Goal: Task Accomplishment & Management: Complete application form

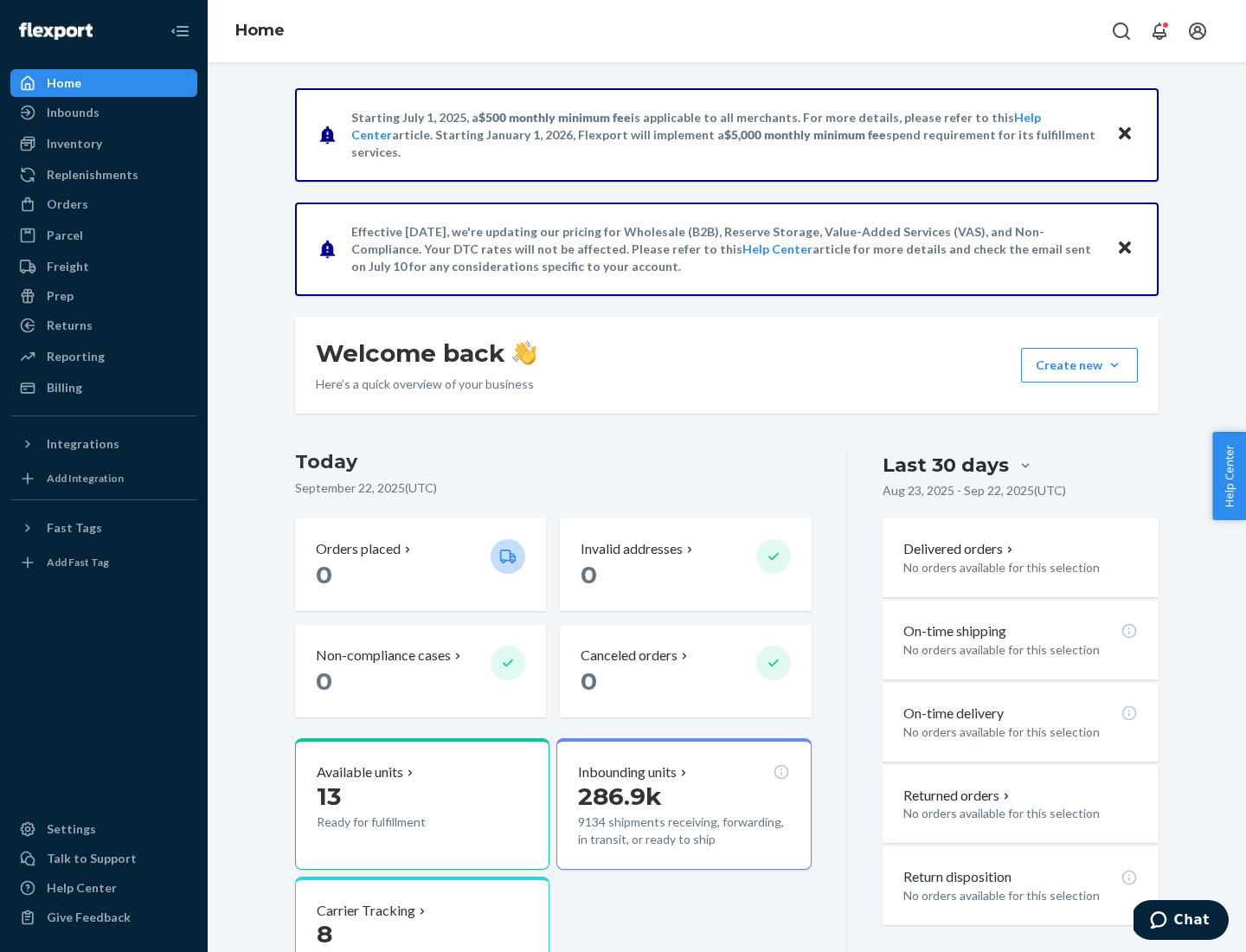
click at [1115, 365] on button "Create new Create new inbound Create new order Create new product" at bounding box center [1079, 365] width 116 height 35
click at [104, 112] on div "Inbounds" at bounding box center [103, 112] width 183 height 24
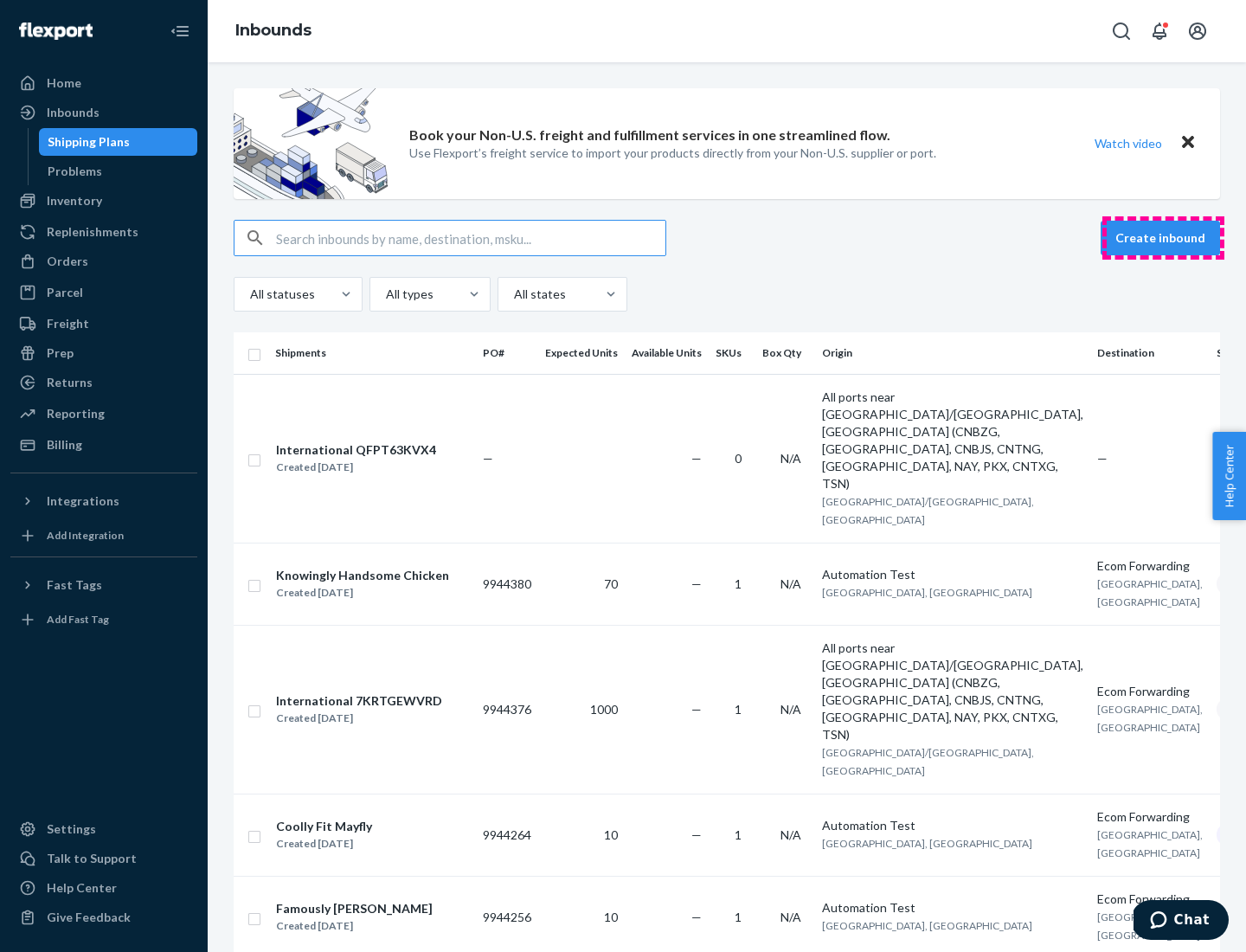
click at [1163, 238] on button "Create inbound" at bounding box center [1160, 238] width 119 height 35
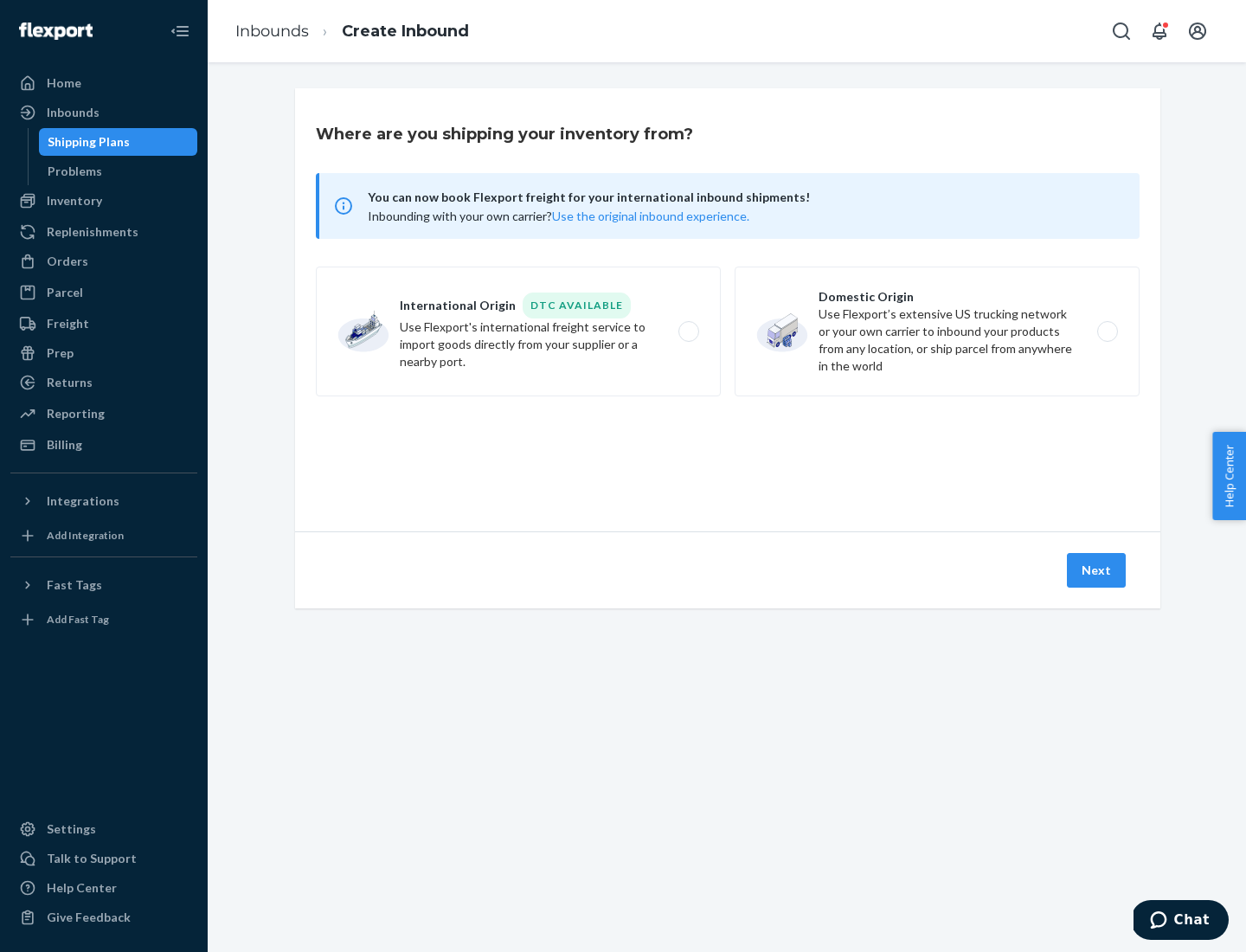
click at [938, 332] on label "Domestic Origin Use Flexport’s extensive US trucking network or your own carrie…" at bounding box center [938, 332] width 405 height 130
click at [1106, 332] on input "Domestic Origin Use Flexport’s extensive US trucking network or your own carrie…" at bounding box center [1112, 332] width 12 height 12
radio input "true"
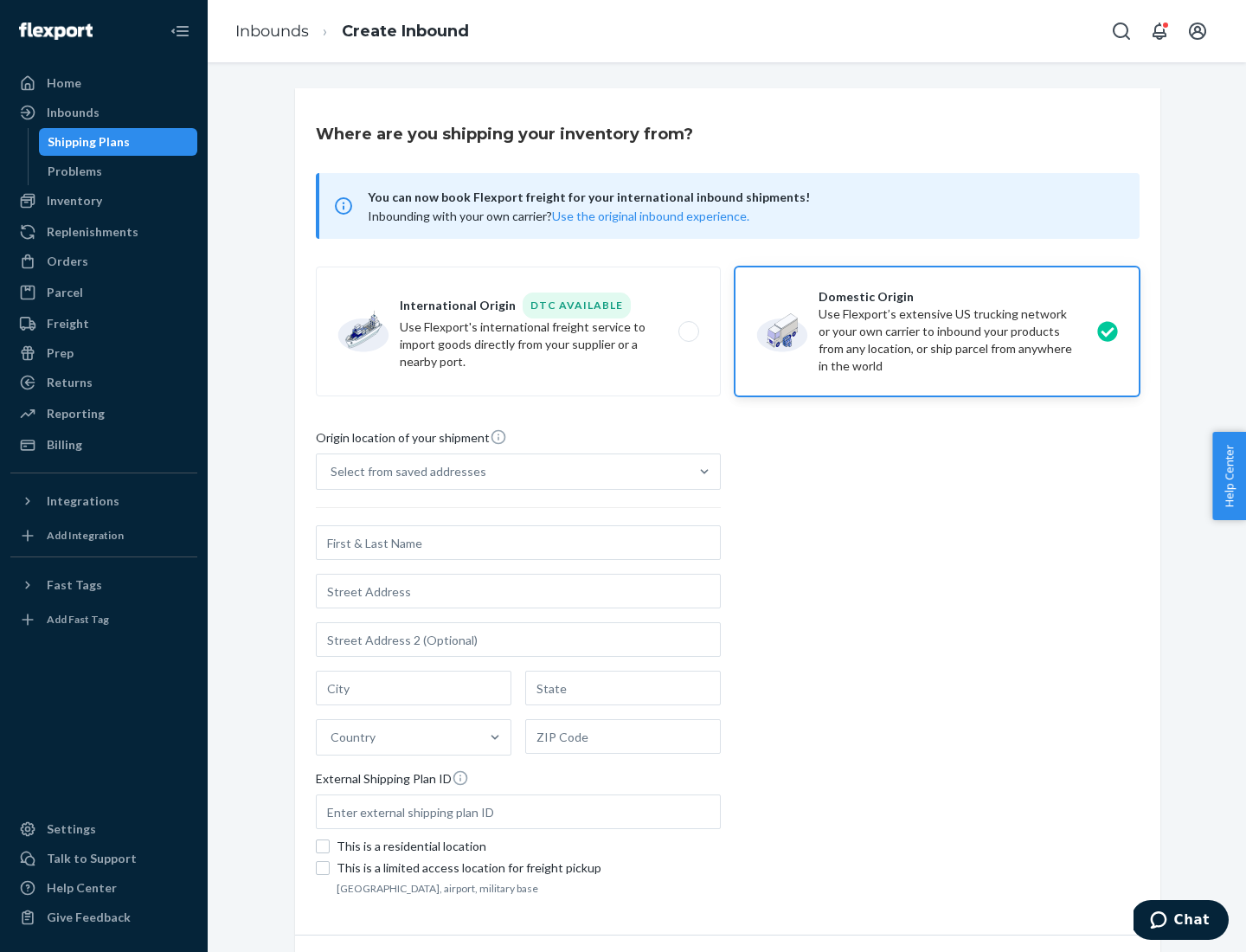
click at [404, 471] on div "Select from saved addresses" at bounding box center [408, 471] width 156 height 17
click at [333, 471] on input "Select from saved addresses" at bounding box center [332, 471] width 2 height 17
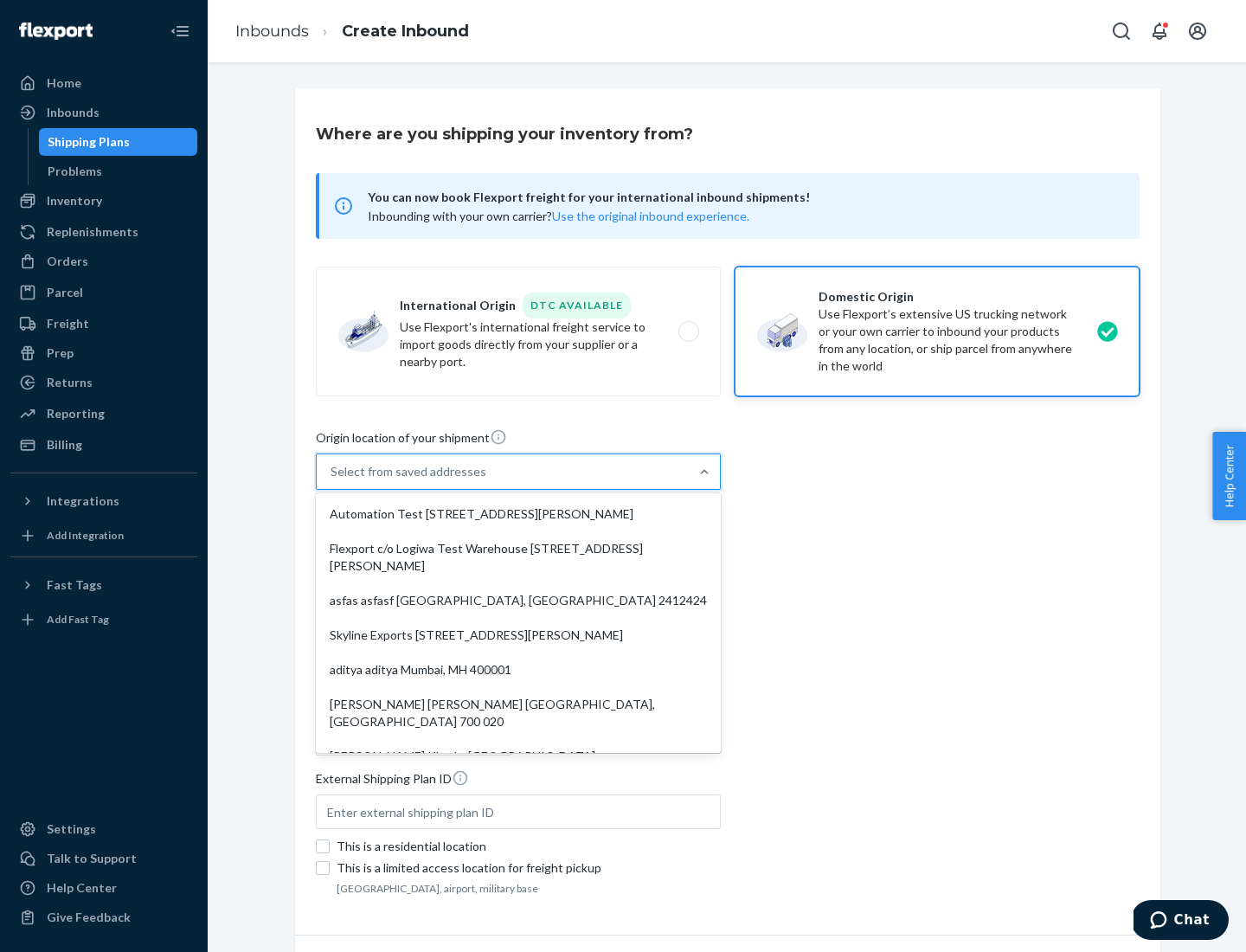
scroll to position [7, 0]
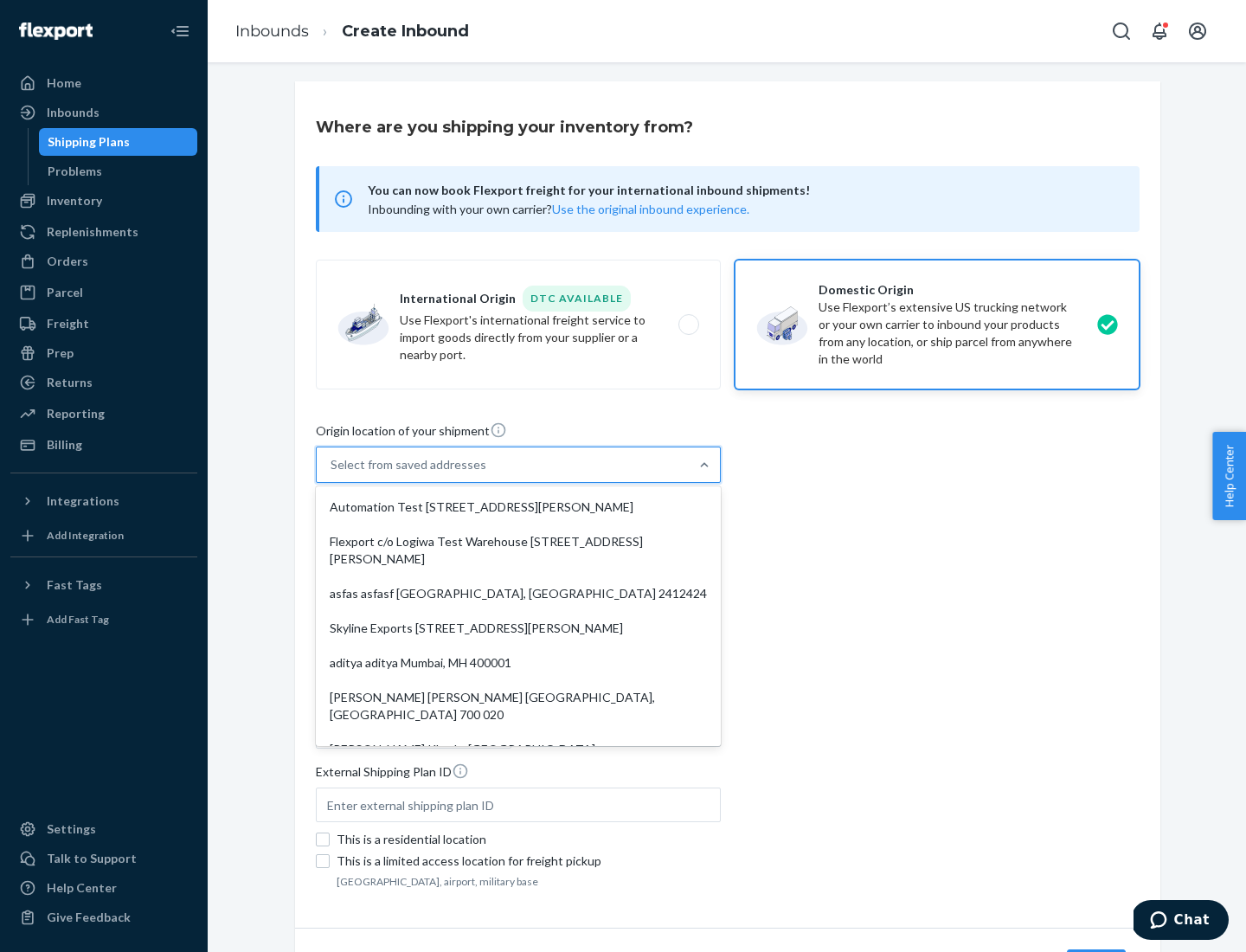
click at [519, 507] on div "Automation Test [STREET_ADDRESS][PERSON_NAME]" at bounding box center [518, 507] width 399 height 35
click at [333, 473] on input "option Automation Test [STREET_ADDRESS][PERSON_NAME]. 9 results available. Use …" at bounding box center [332, 464] width 2 height 17
type input "Automation Test"
type input "9th Floor"
type input "[GEOGRAPHIC_DATA]"
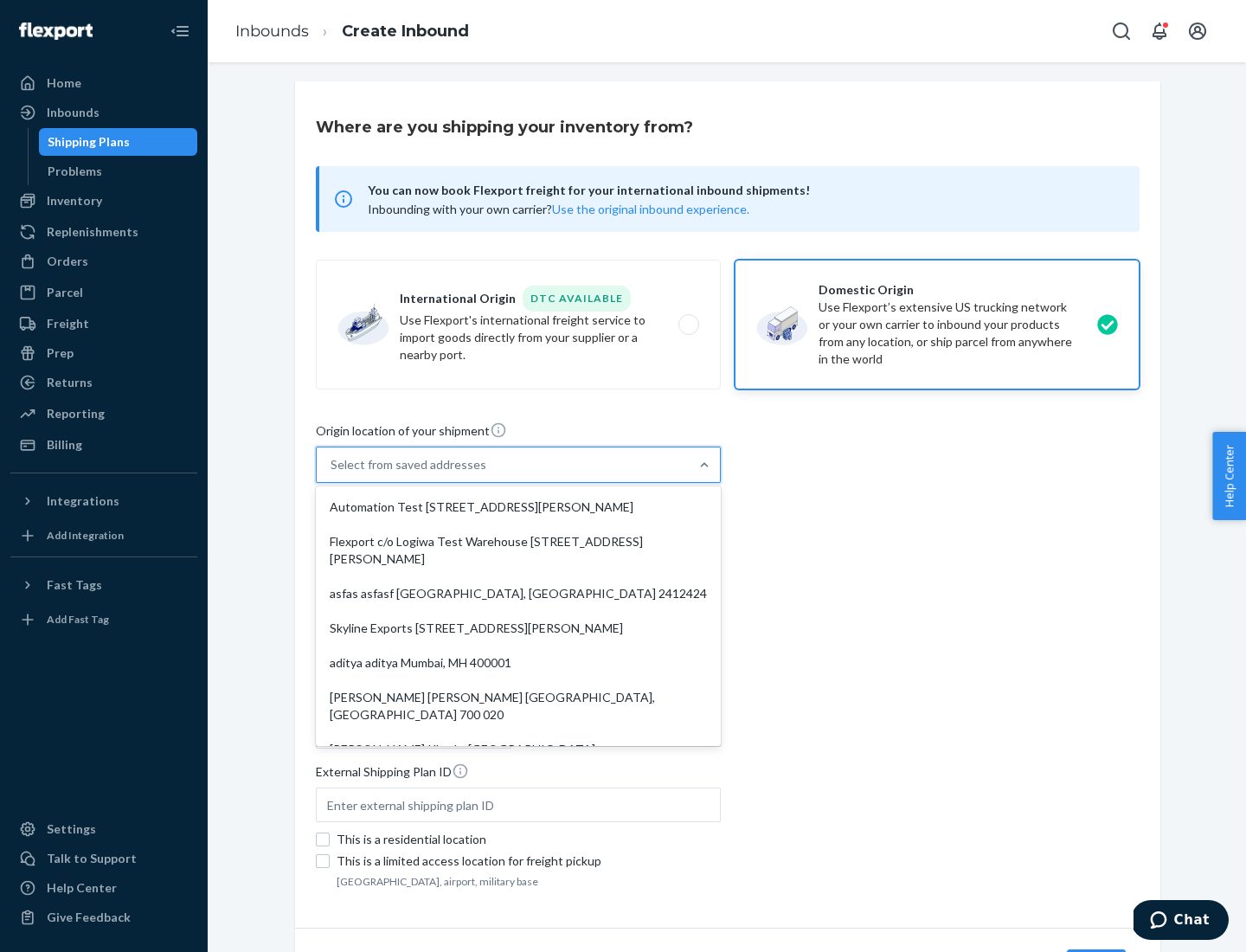
type input "CA"
type input "94104"
type input "[STREET_ADDRESS][PERSON_NAME]"
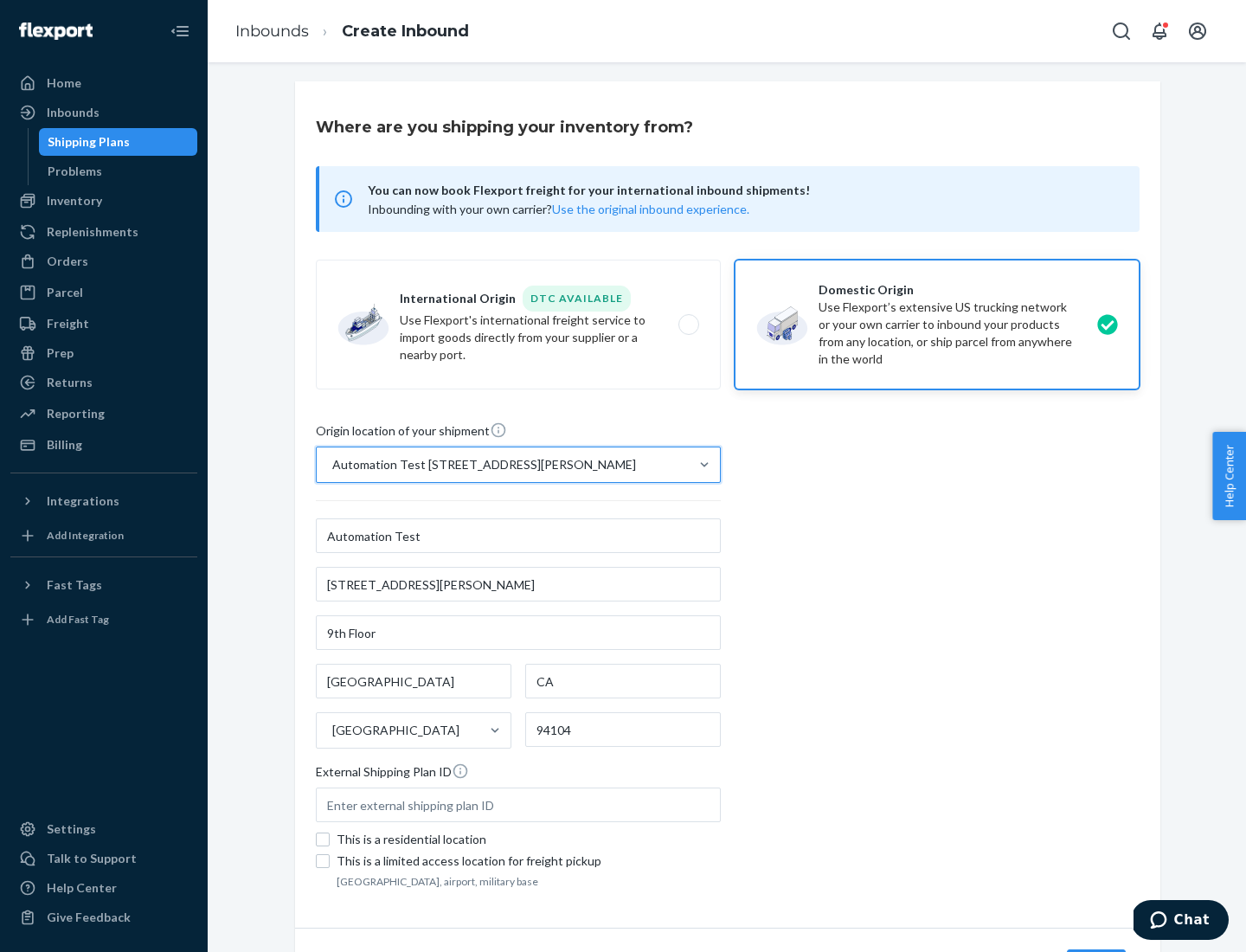
scroll to position [101, 0]
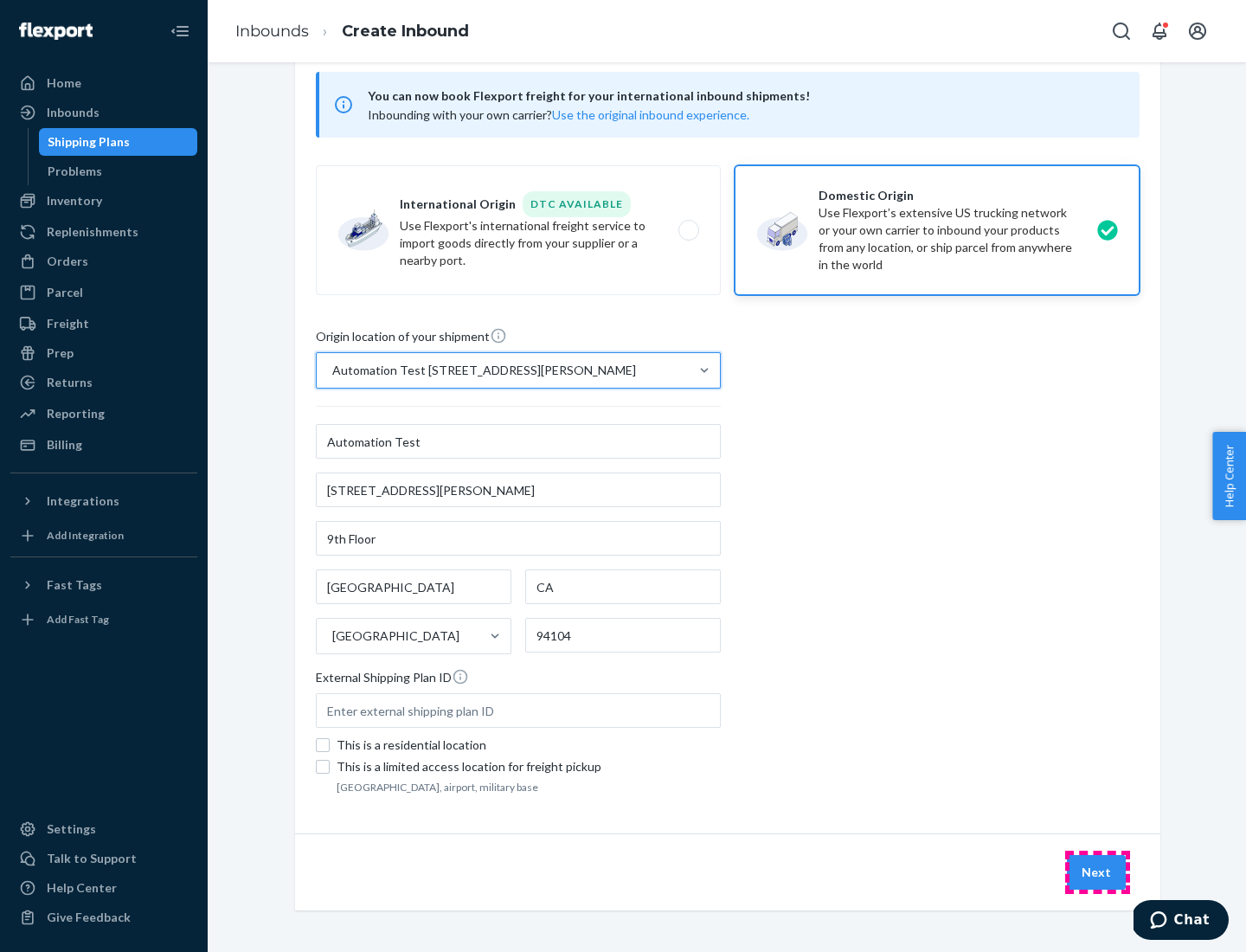
click at [1098, 873] on button "Next" at bounding box center [1096, 873] width 59 height 35
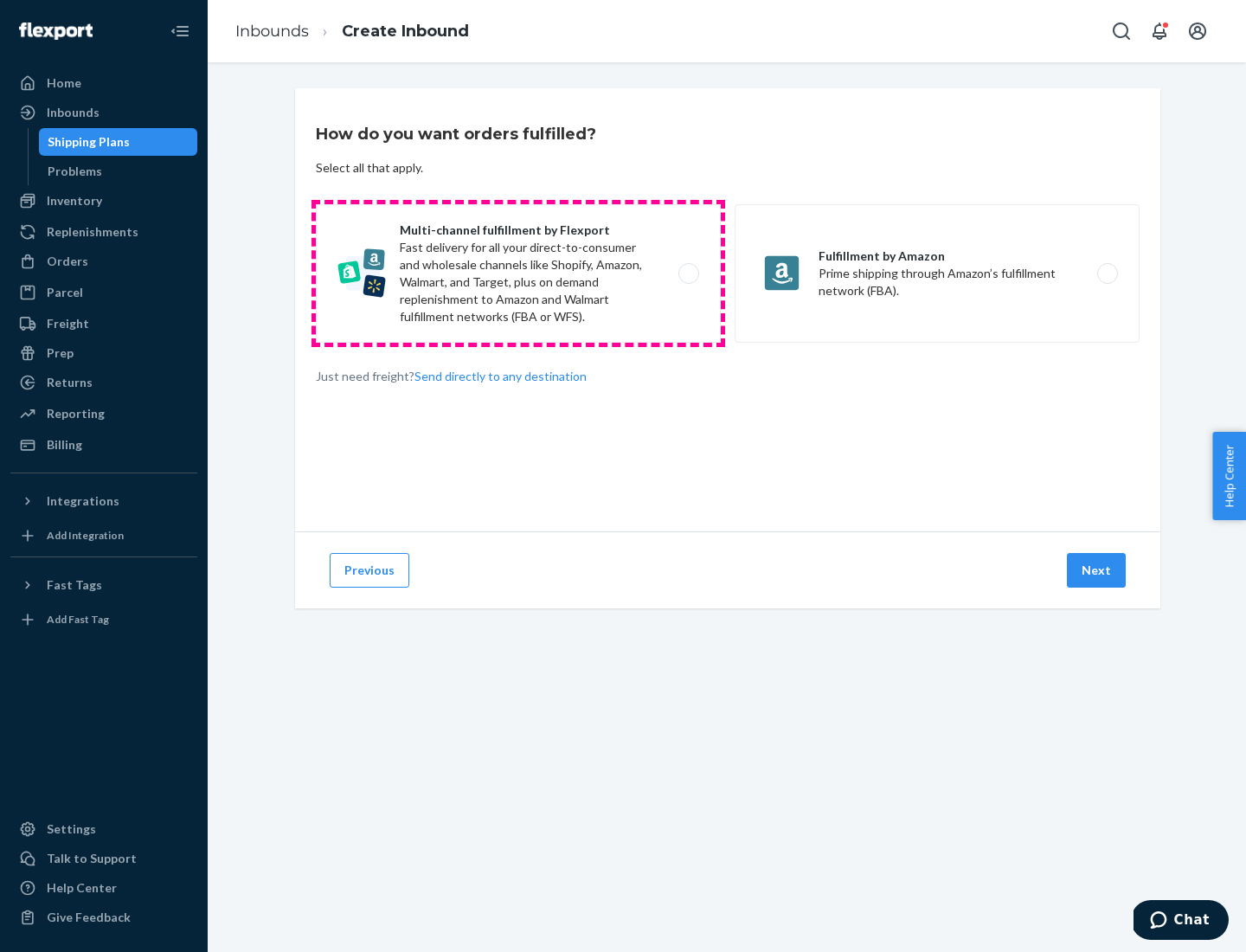
click at [519, 273] on label "Multi-channel fulfillment by Flexport Fast delivery for all your direct-to-cons…" at bounding box center [519, 273] width 405 height 139
click at [688, 273] on input "Multi-channel fulfillment by Flexport Fast delivery for all your direct-to-cons…" at bounding box center [694, 274] width 12 height 12
radio input "true"
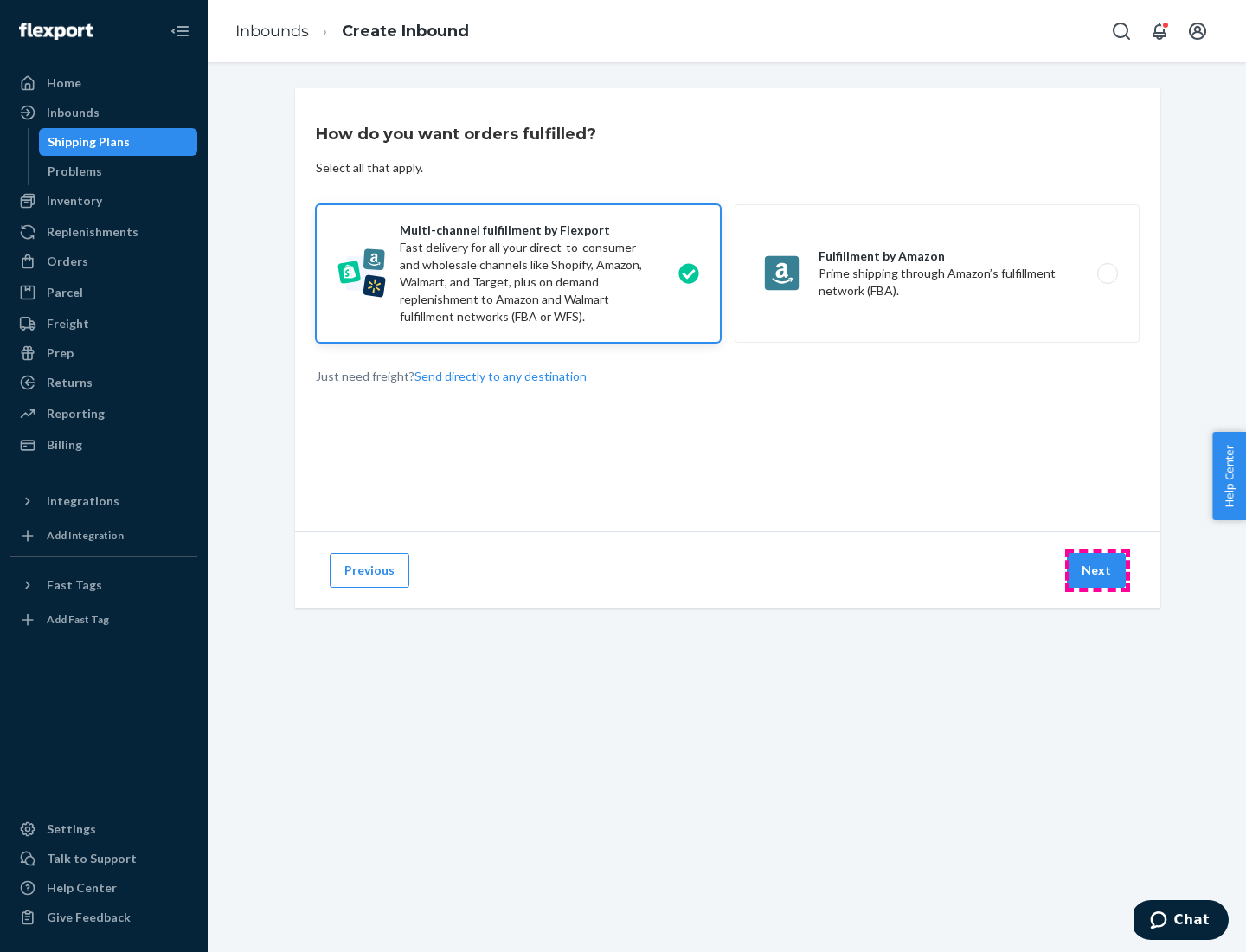
click at [1098, 570] on button "Next" at bounding box center [1096, 570] width 59 height 35
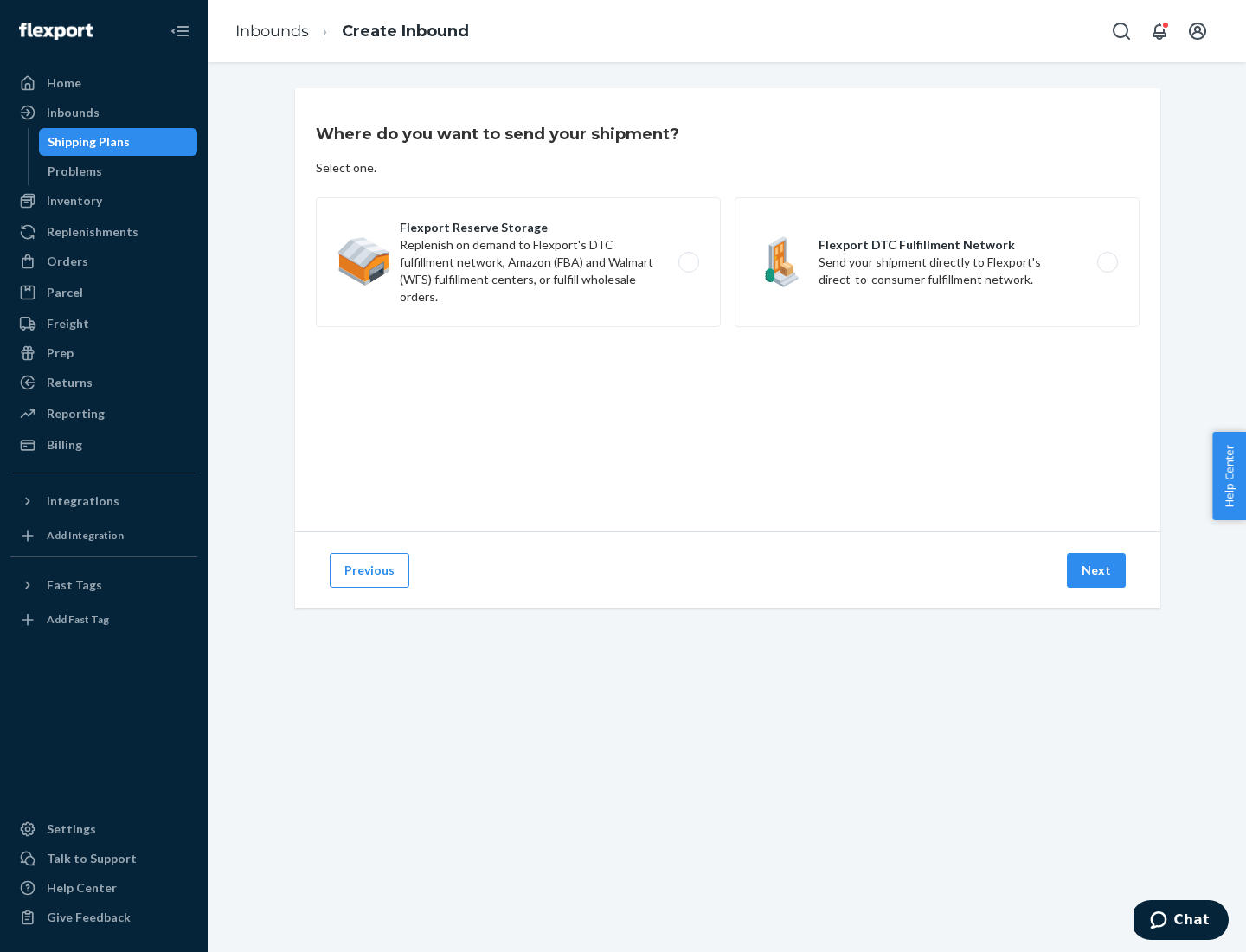
click at [938, 262] on label "Flexport DTC Fulfillment Network Send your shipment directly to Flexport's dire…" at bounding box center [938, 262] width 405 height 130
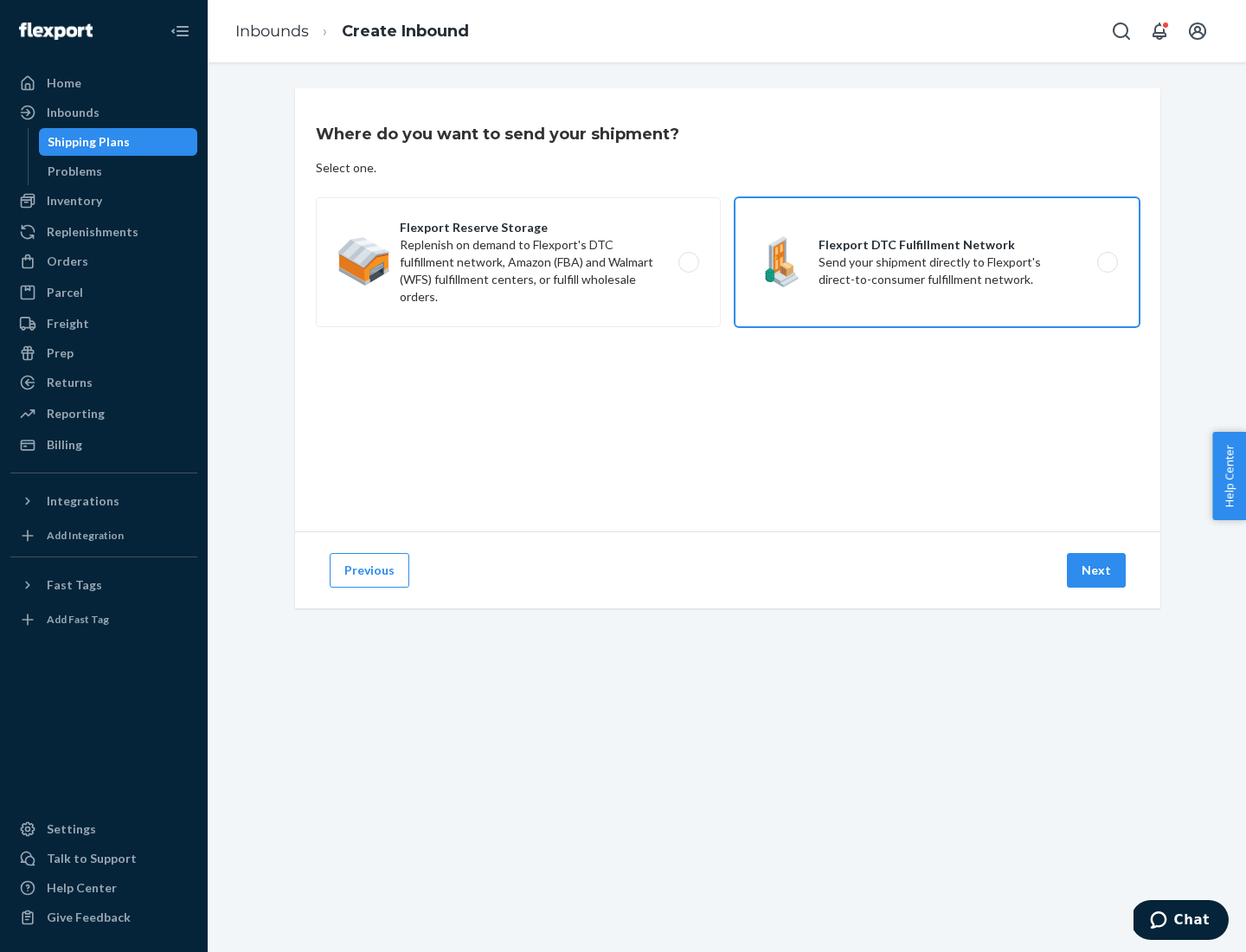
click at [1106, 262] on input "Flexport DTC Fulfillment Network Send your shipment directly to Flexport's dire…" at bounding box center [1112, 263] width 12 height 12
radio input "true"
click at [1098, 570] on button "Next" at bounding box center [1096, 570] width 59 height 35
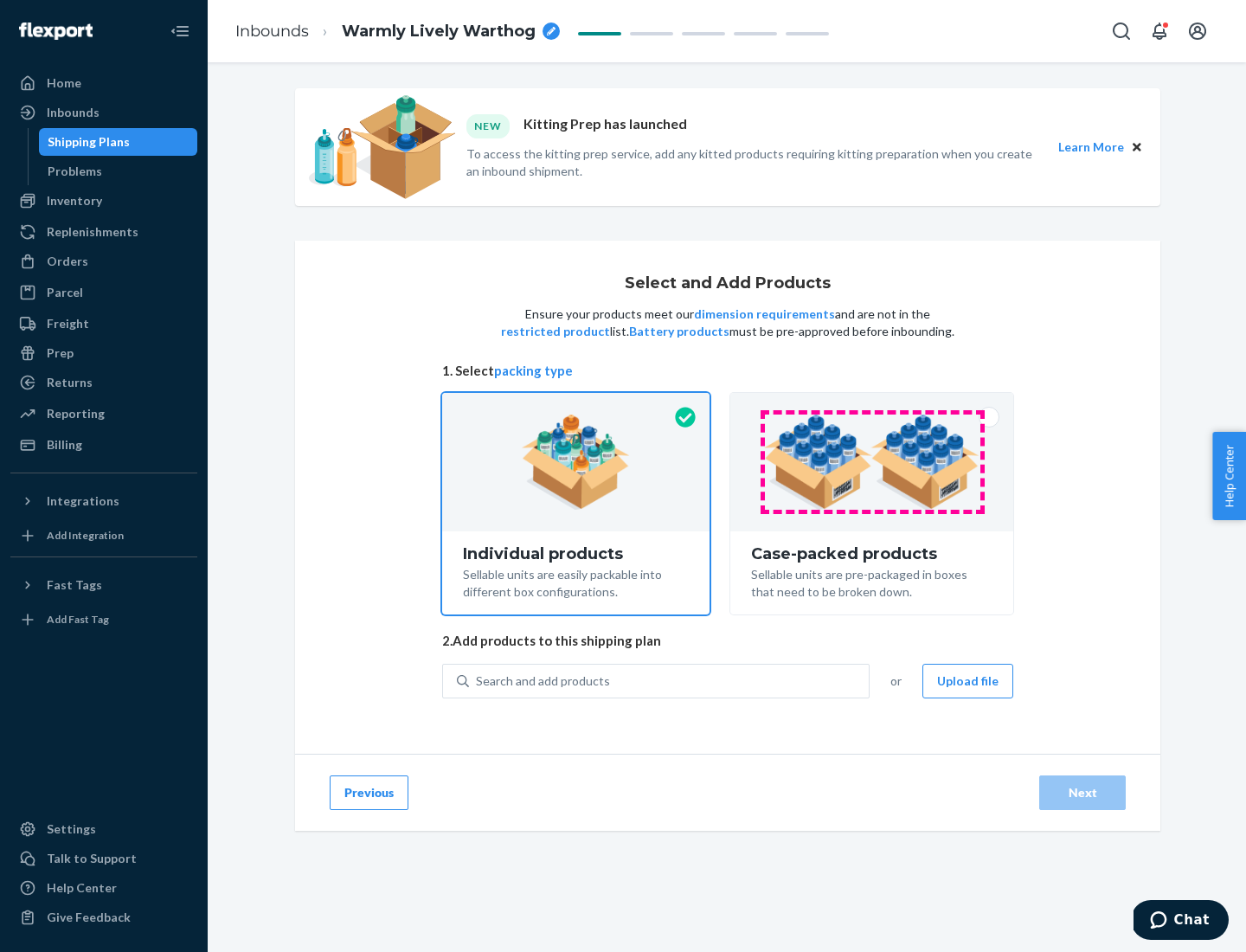
click at [873, 462] on img at bounding box center [872, 461] width 215 height 95
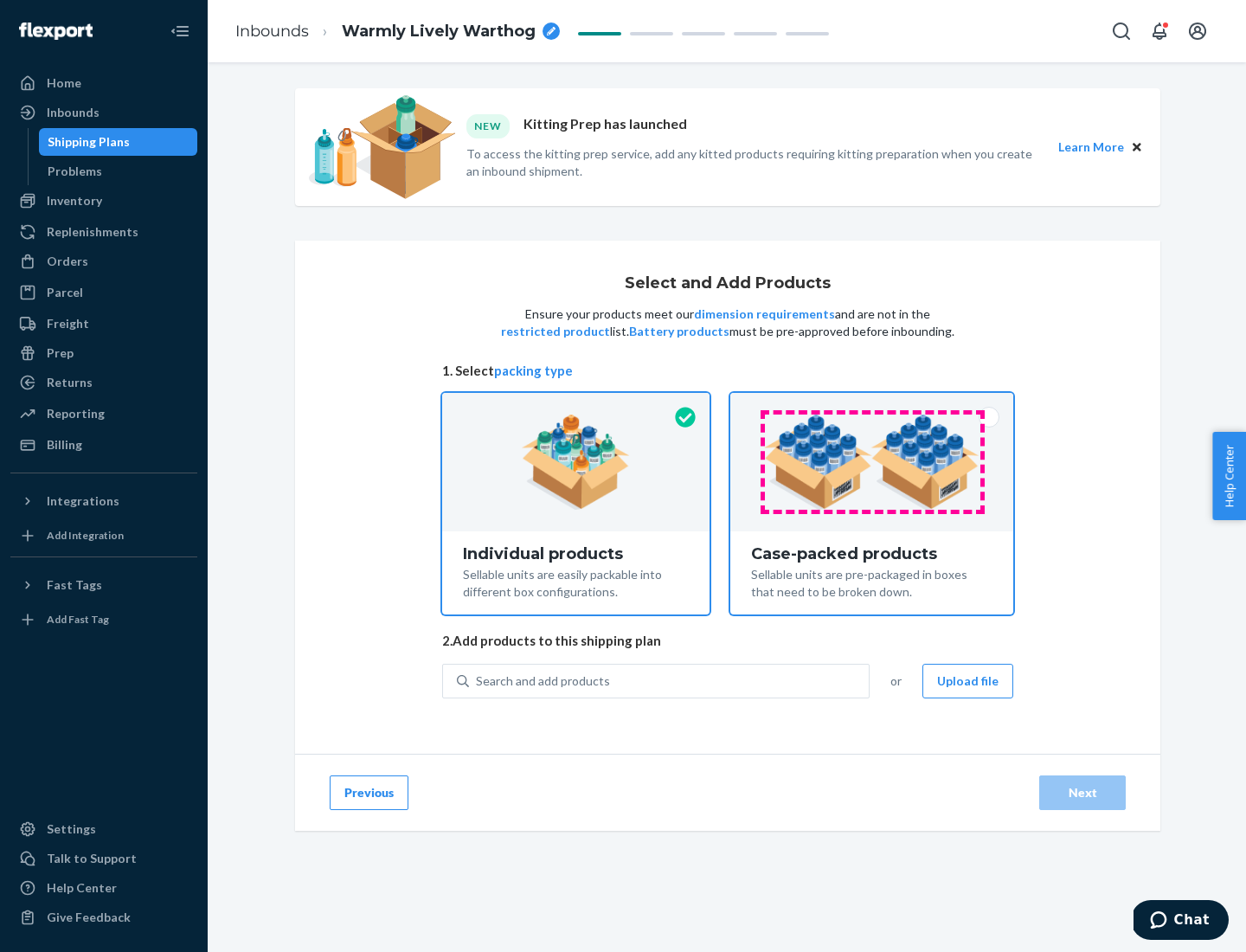
click at [873, 404] on input "Case-packed products Sellable units are pre-packaged in boxes that need to be b…" at bounding box center [872, 398] width 12 height 12
radio input "true"
radio input "false"
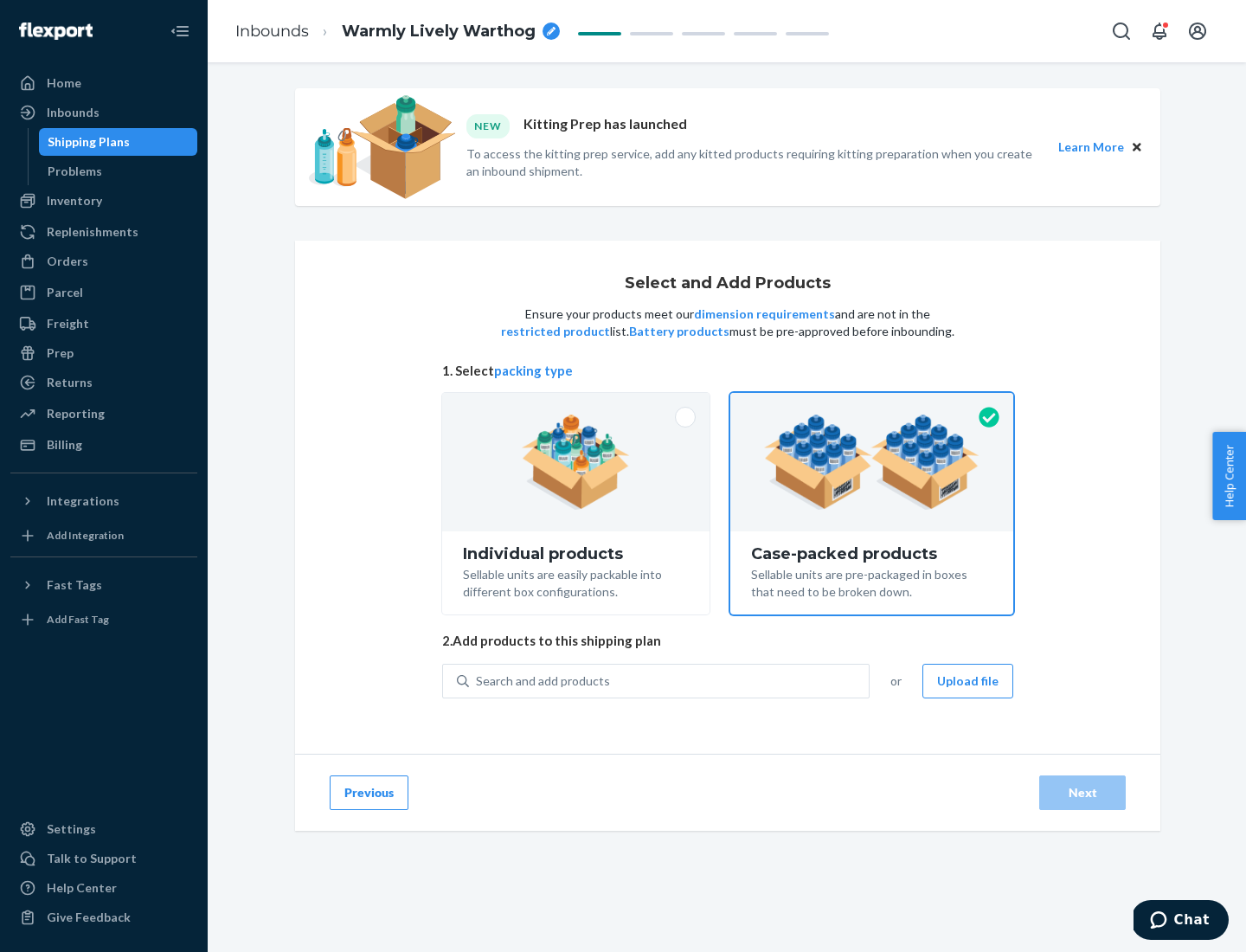
click at [670, 680] on div "Search and add products" at bounding box center [669, 681] width 399 height 31
click at [478, 680] on input "Search and add products" at bounding box center [477, 681] width 2 height 17
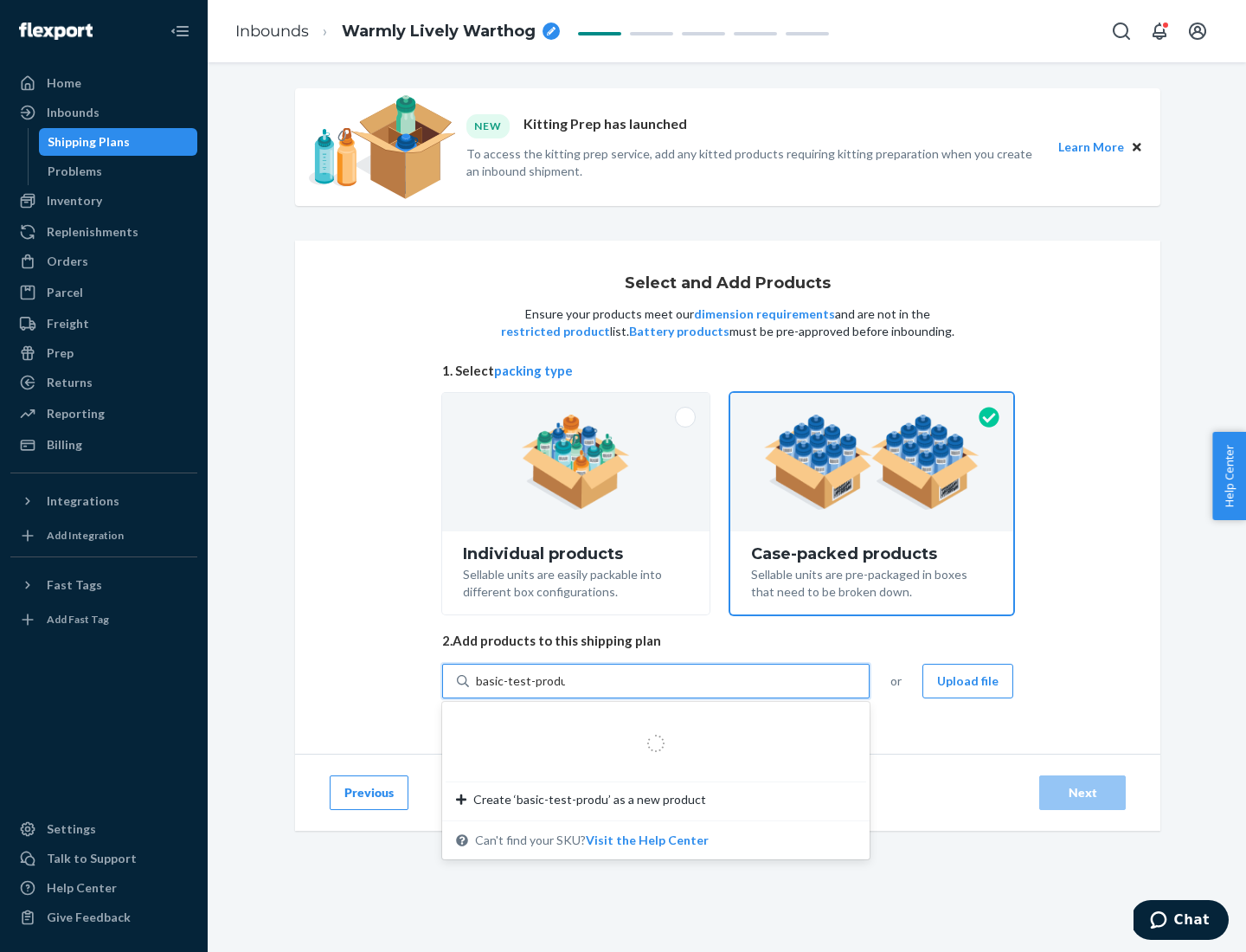
type input "basic-test-product-1"
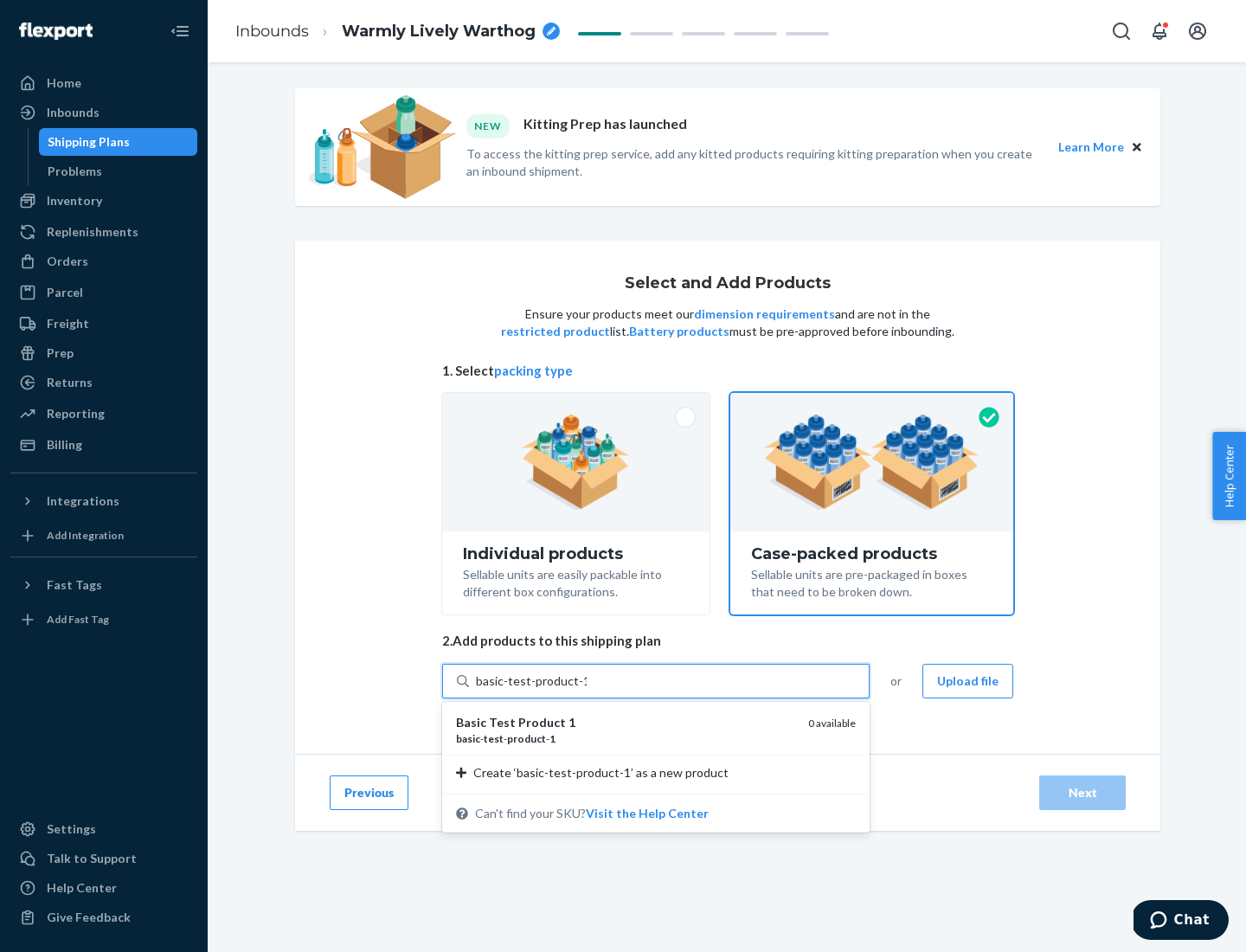
click at [625, 738] on div "basic - test - product - 1" at bounding box center [624, 738] width 338 height 15
click at [587, 689] on input "basic-test-product-1" at bounding box center [531, 681] width 111 height 17
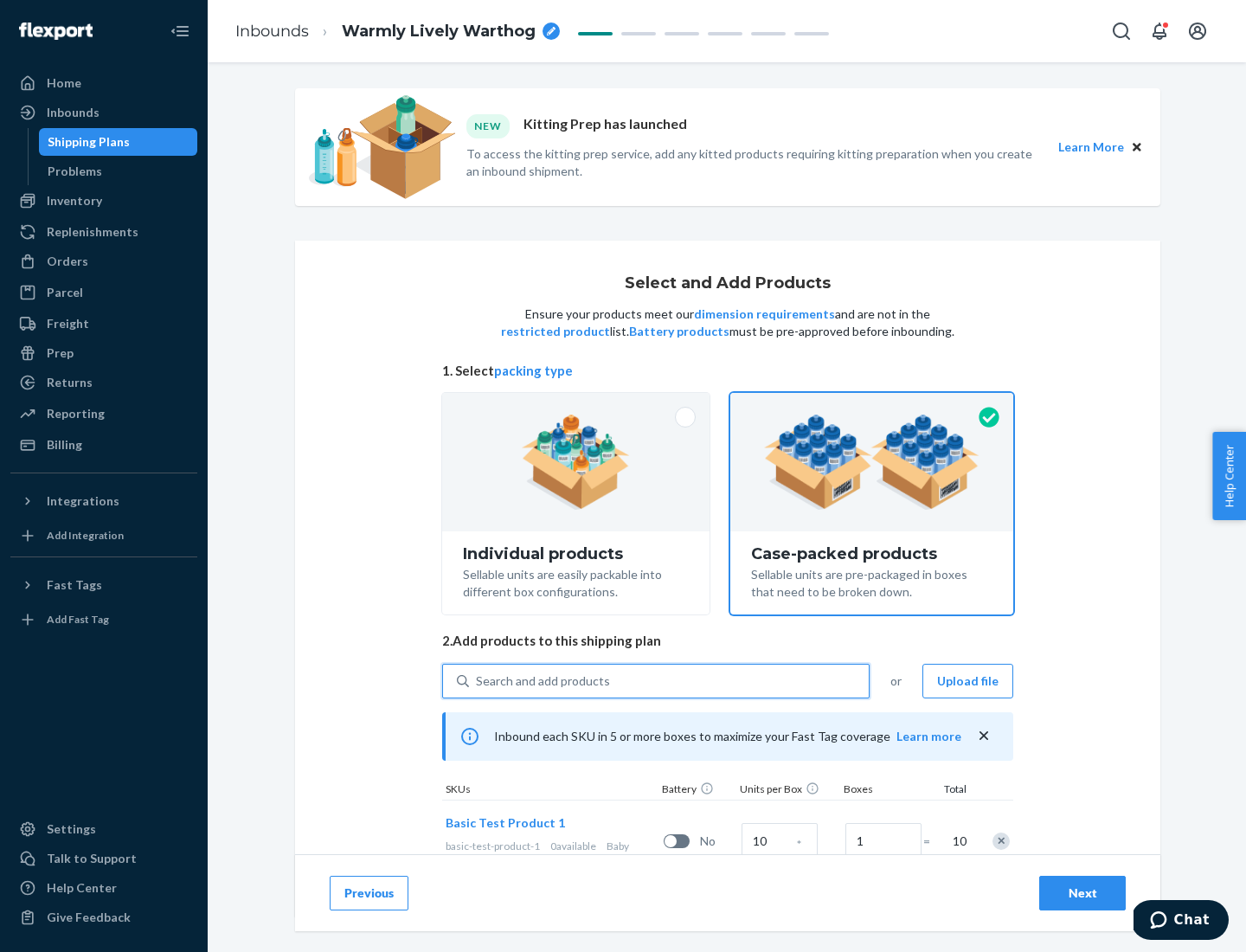
scroll to position [62, 0]
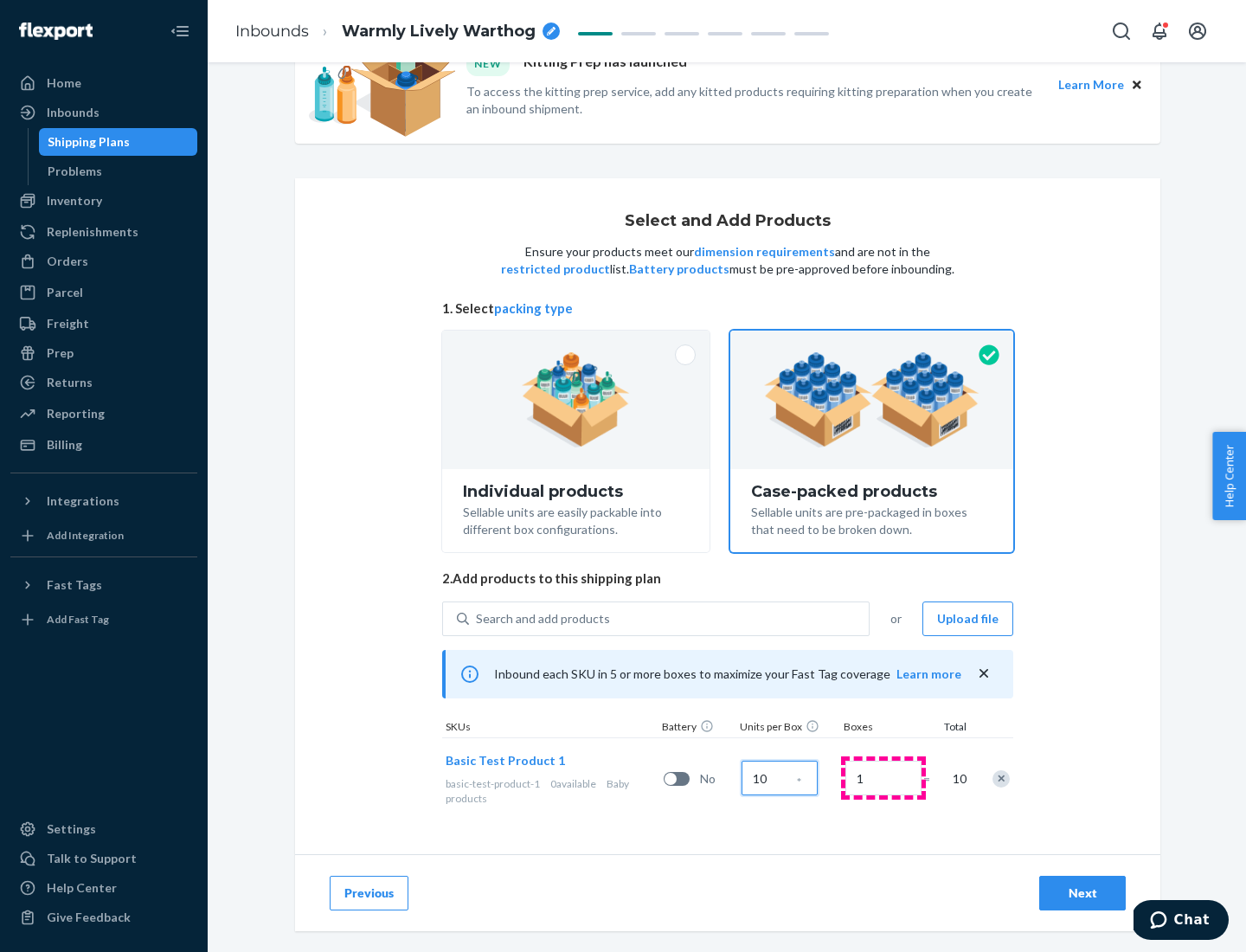
type input "10"
type input "7"
click at [1082, 893] on div "Next" at bounding box center [1082, 893] width 57 height 17
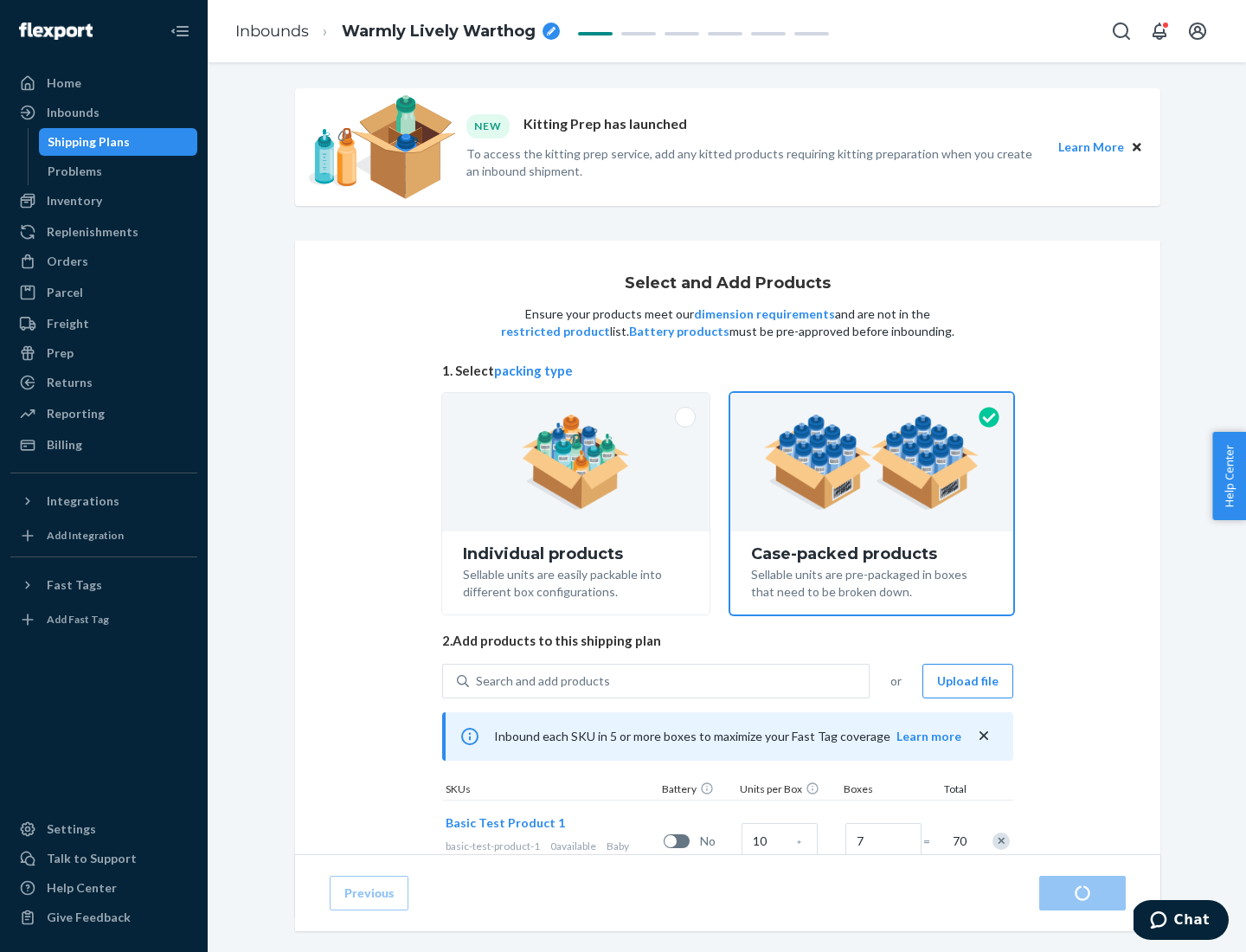
radio input "true"
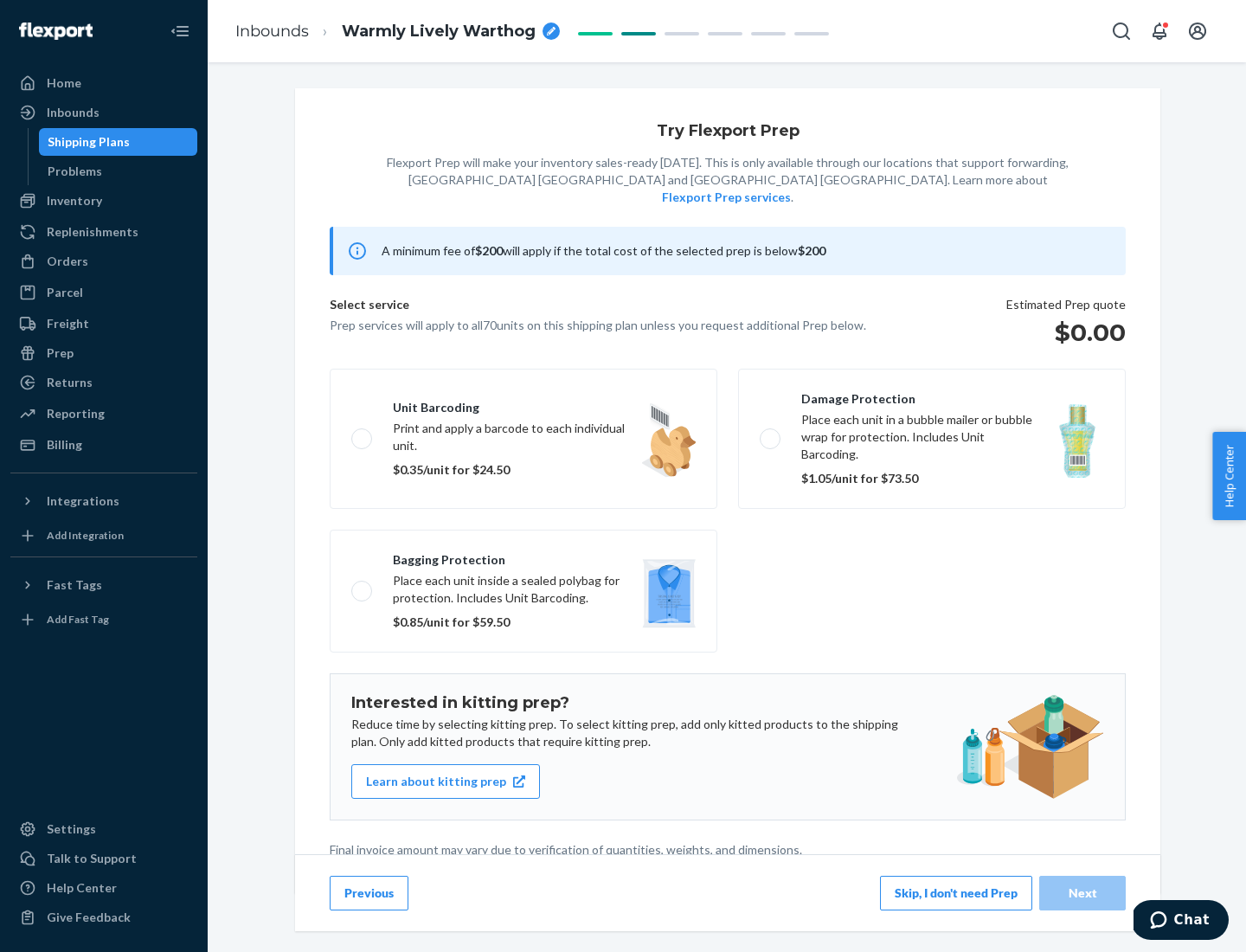
scroll to position [4, 0]
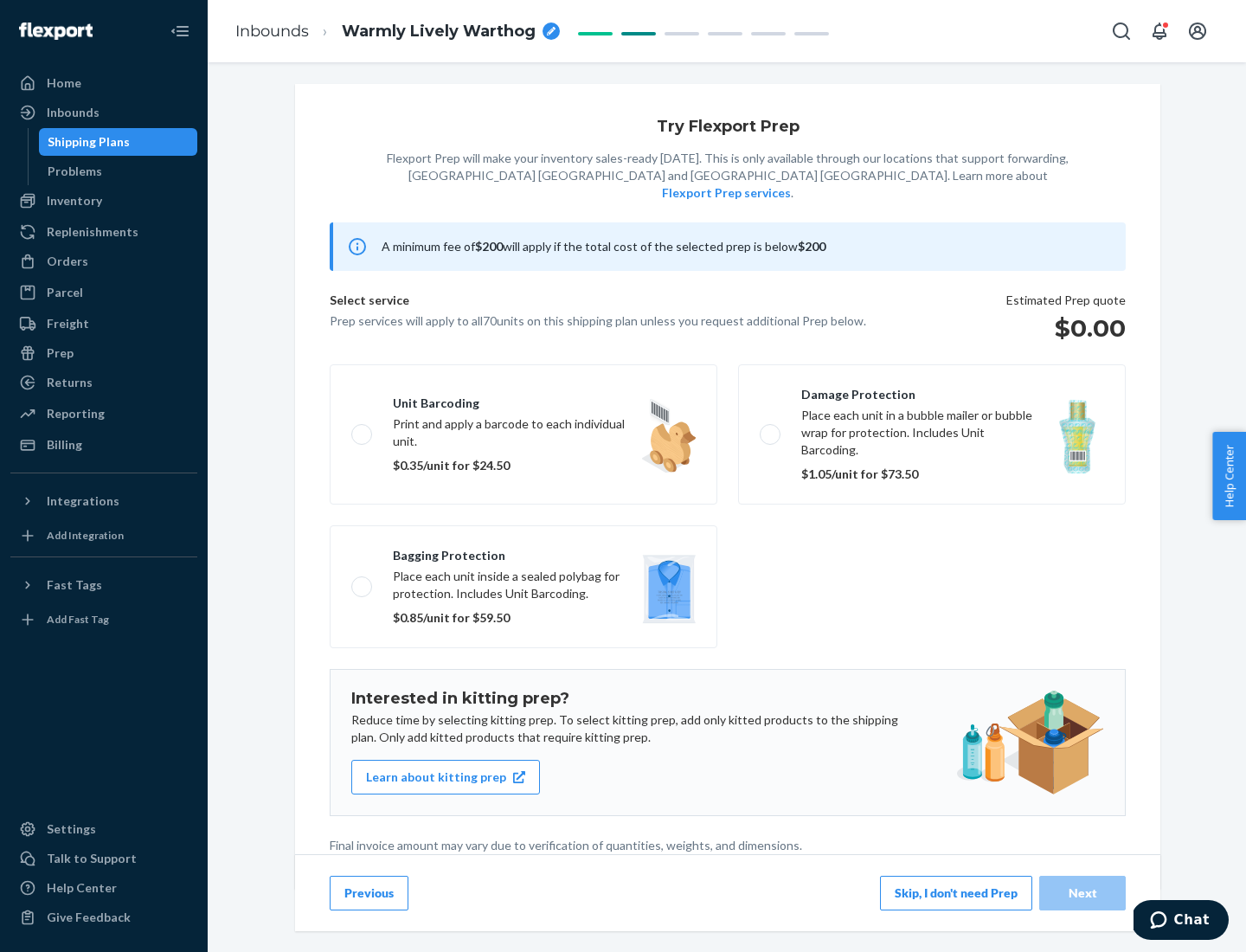
click at [524, 552] on label "Bagging protection Place each unit inside a sealed polybag for protection. Incl…" at bounding box center [524, 587] width 388 height 123
click at [363, 581] on input "Bagging protection Place each unit inside a sealed polybag for protection. Incl…" at bounding box center [357, 587] width 12 height 12
checkbox input "true"
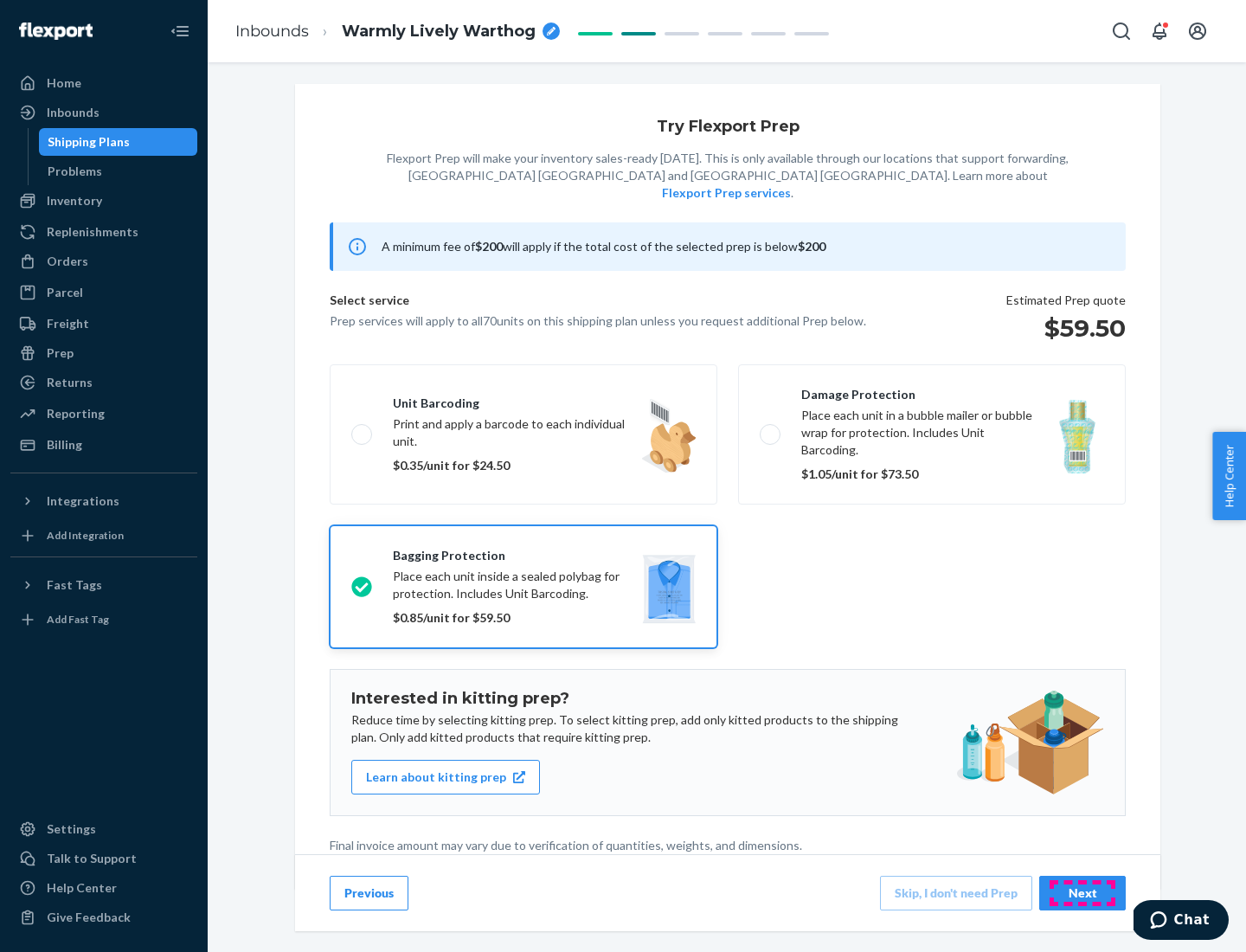
click at [1082, 892] on div "Next" at bounding box center [1082, 893] width 57 height 17
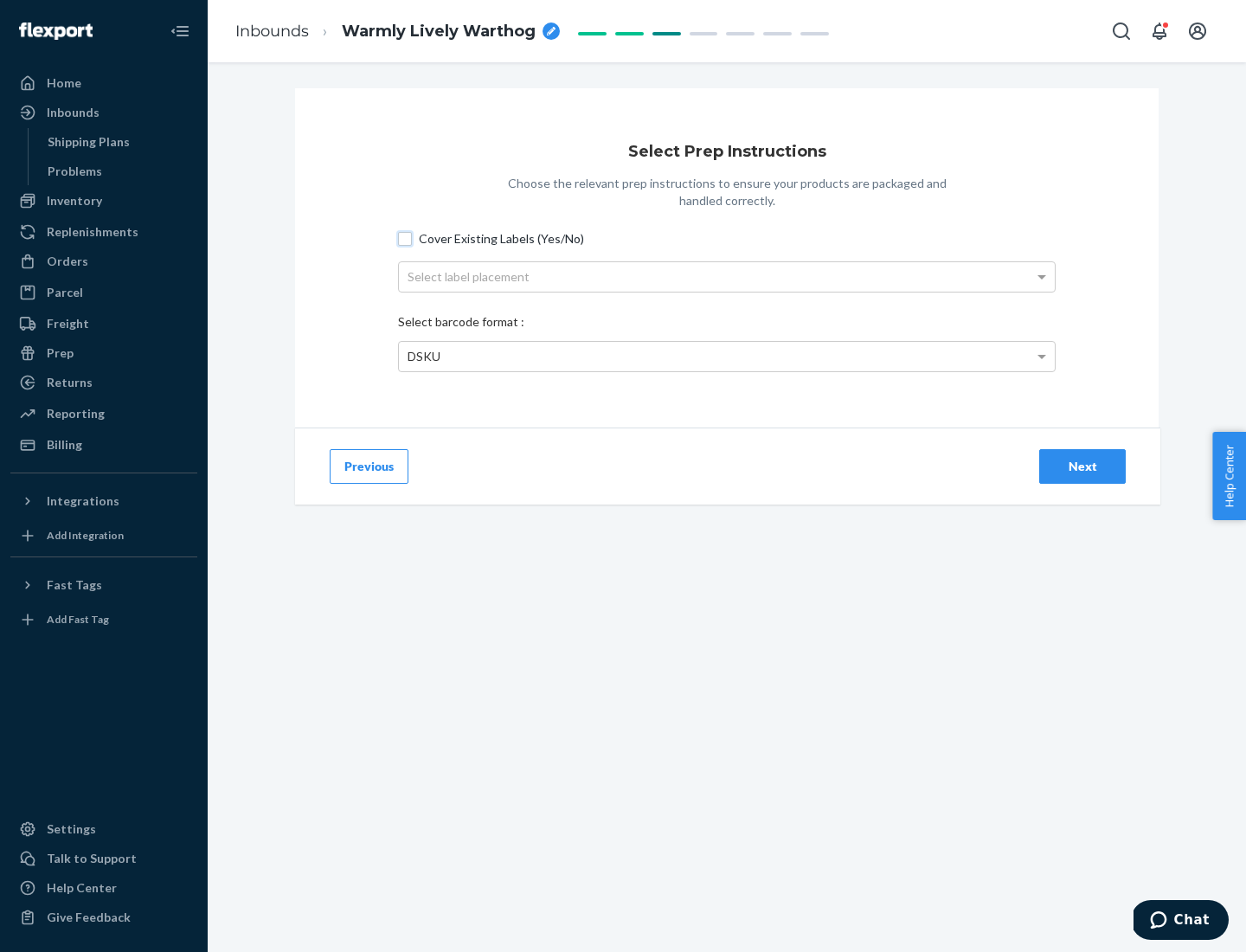
click at [405, 238] on input "Cover Existing Labels (Yes/No)" at bounding box center [405, 238] width 14 height 14
checkbox input "true"
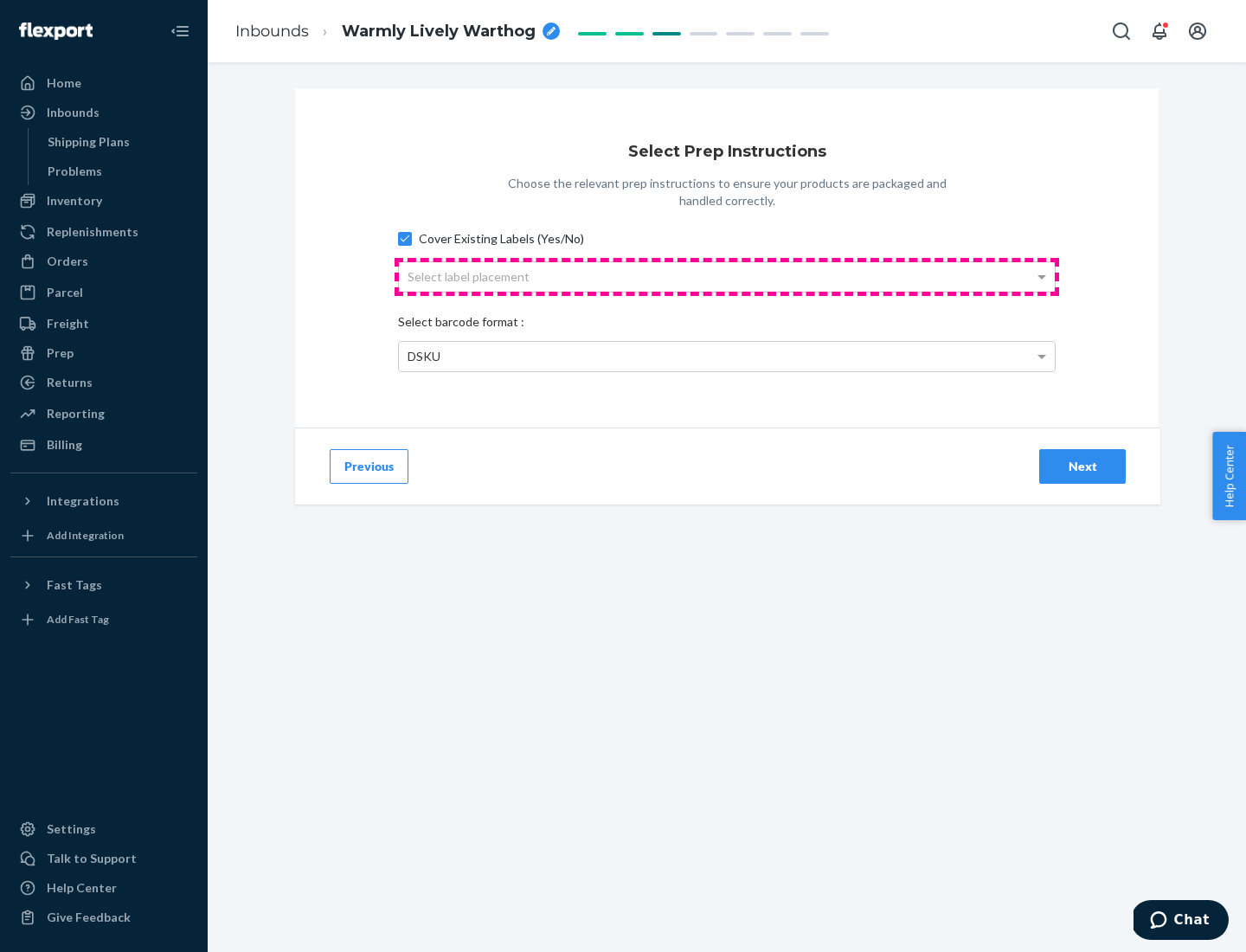
click at [727, 276] on div "Select label placement" at bounding box center [726, 276] width 656 height 29
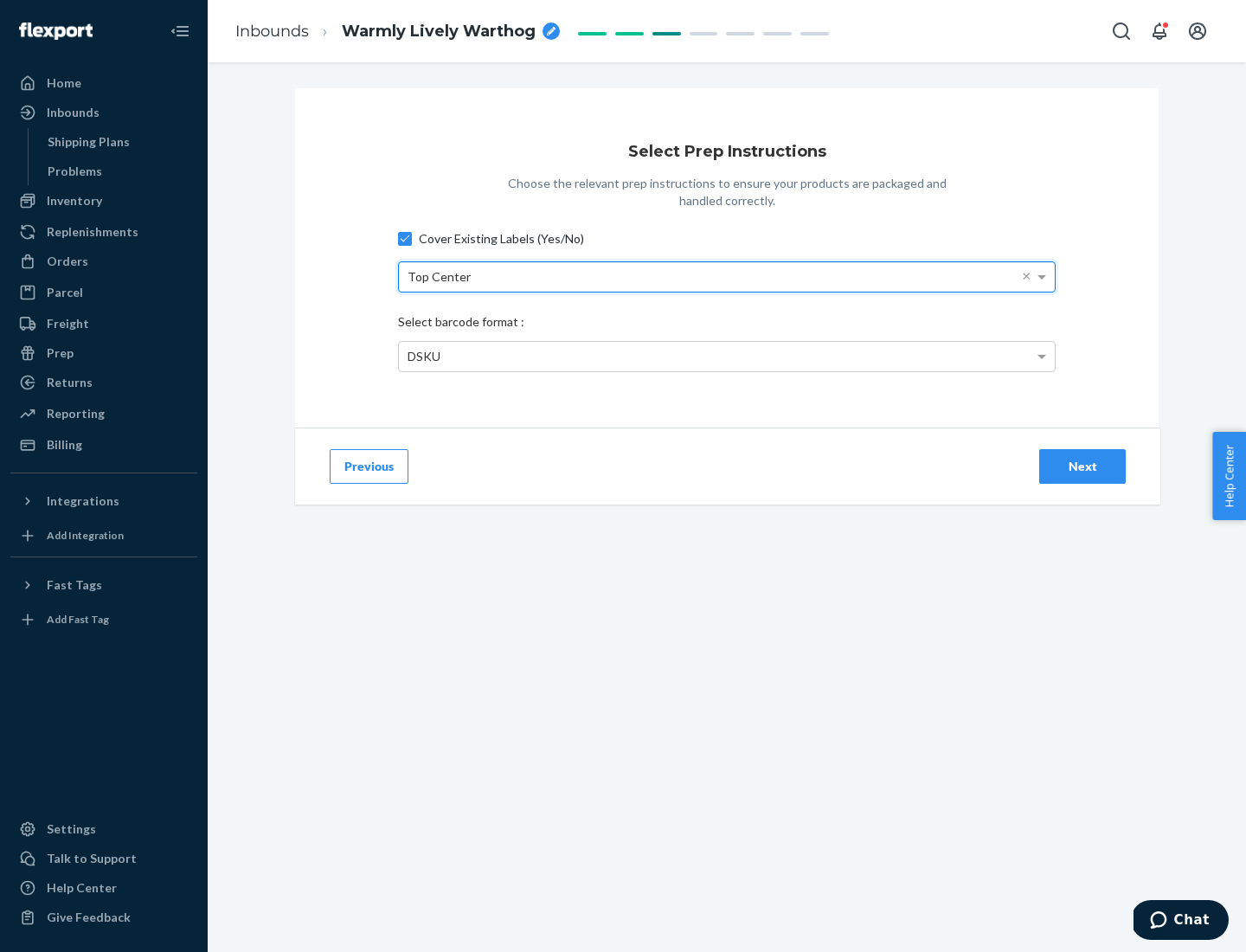
click at [727, 356] on div "DSKU" at bounding box center [726, 357] width 656 height 29
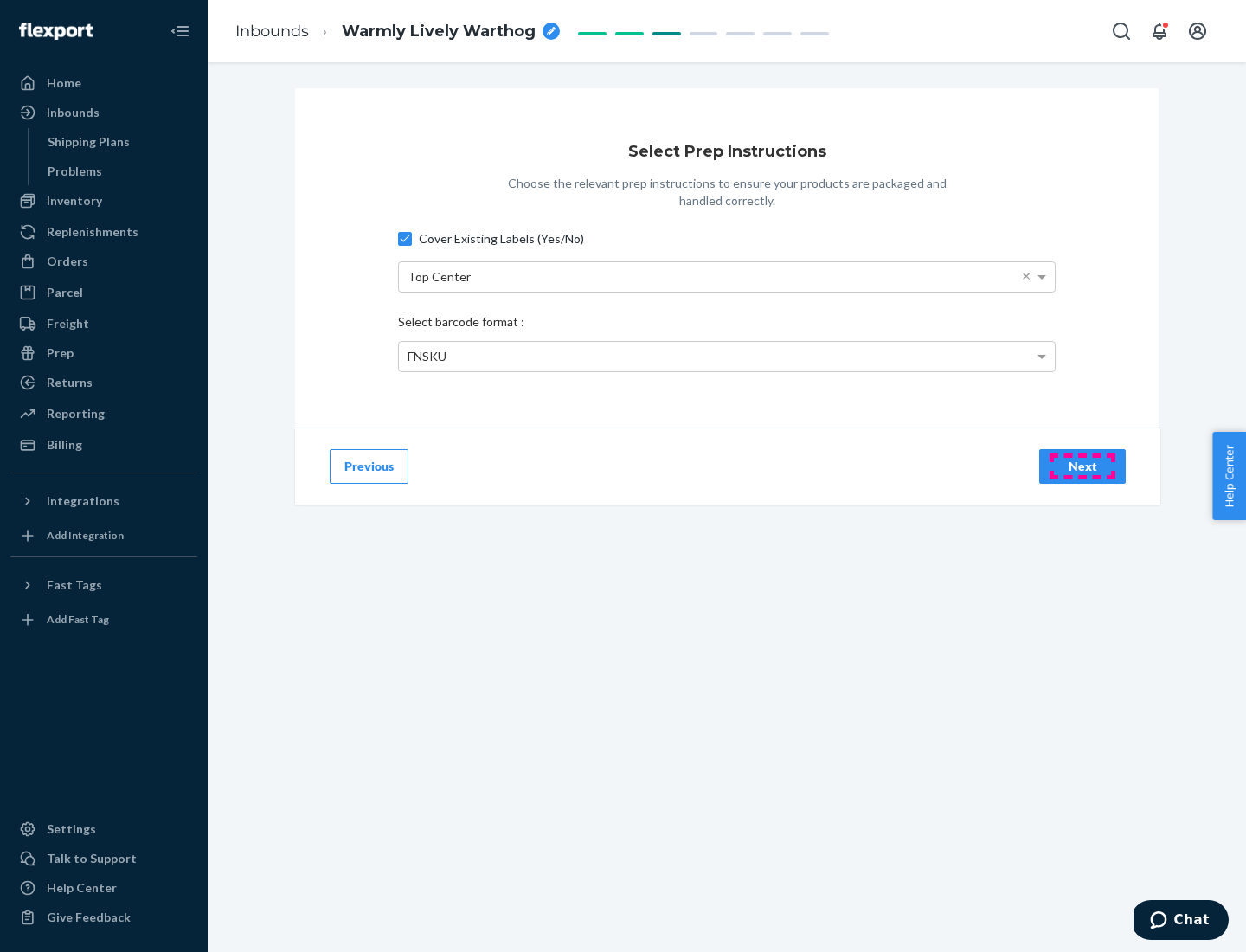
click at [1082, 465] on div "Next" at bounding box center [1082, 466] width 57 height 17
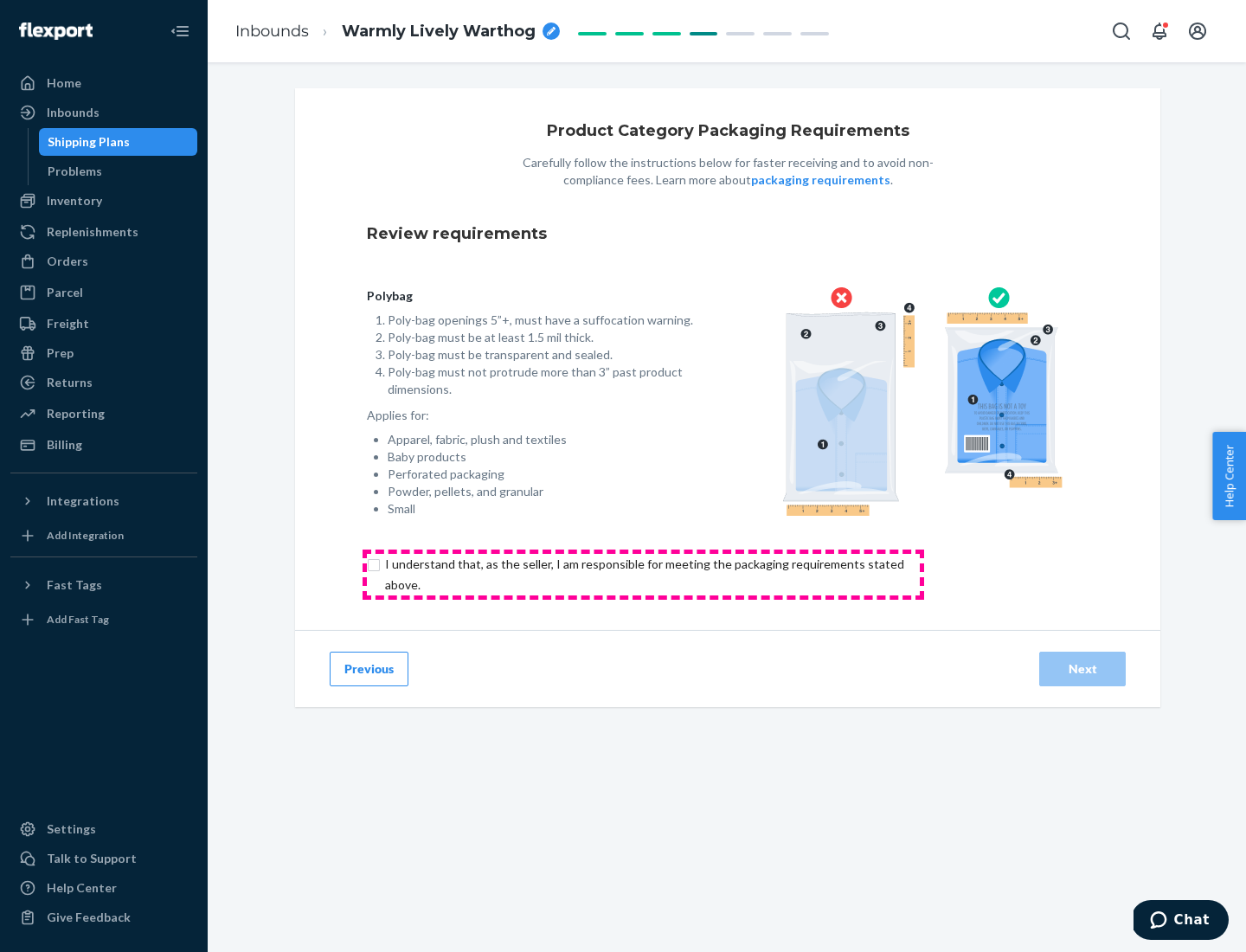
click at [643, 574] on input "checkbox" at bounding box center [654, 574] width 575 height 42
checkbox input "true"
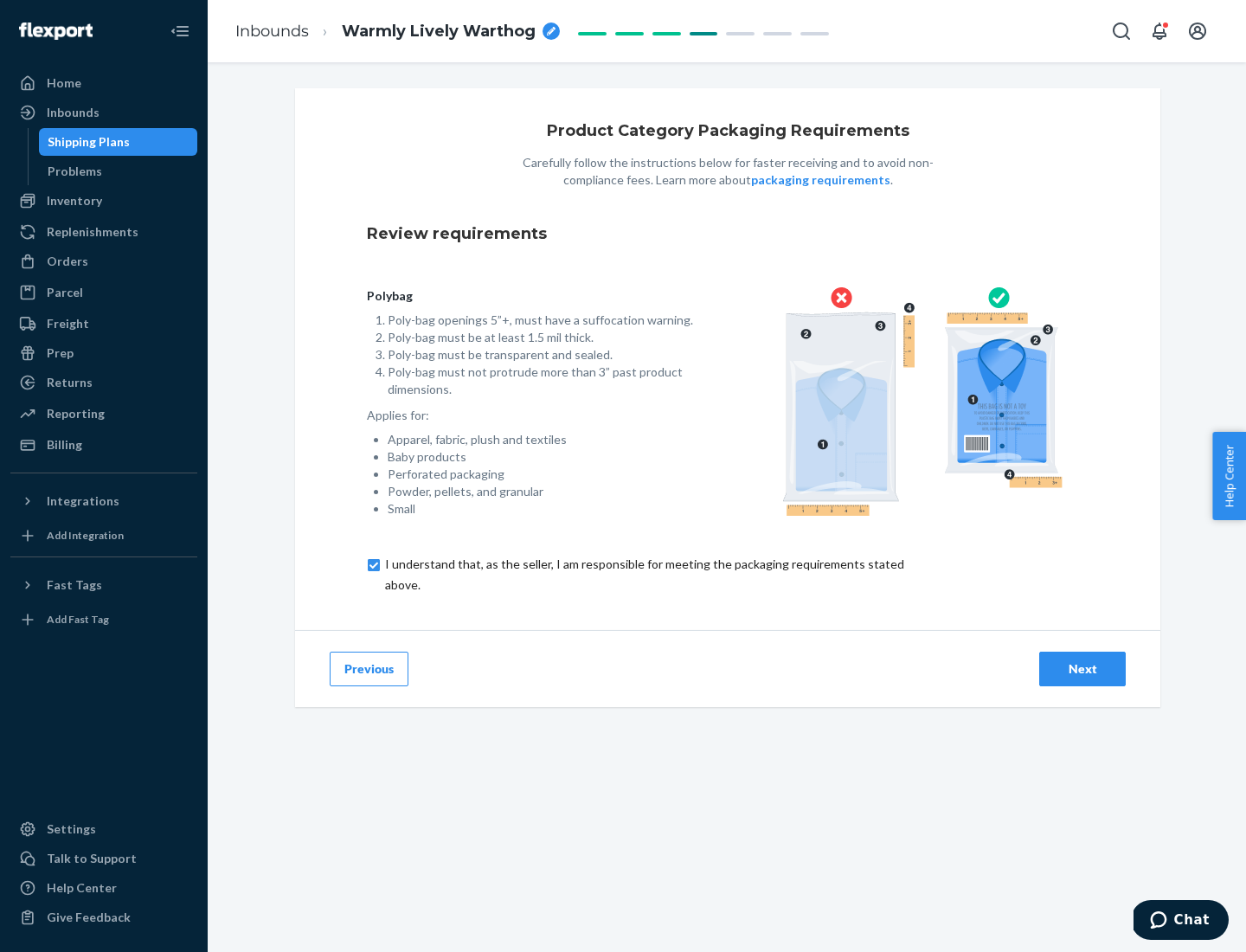
click at [1082, 668] on div "Next" at bounding box center [1082, 669] width 57 height 17
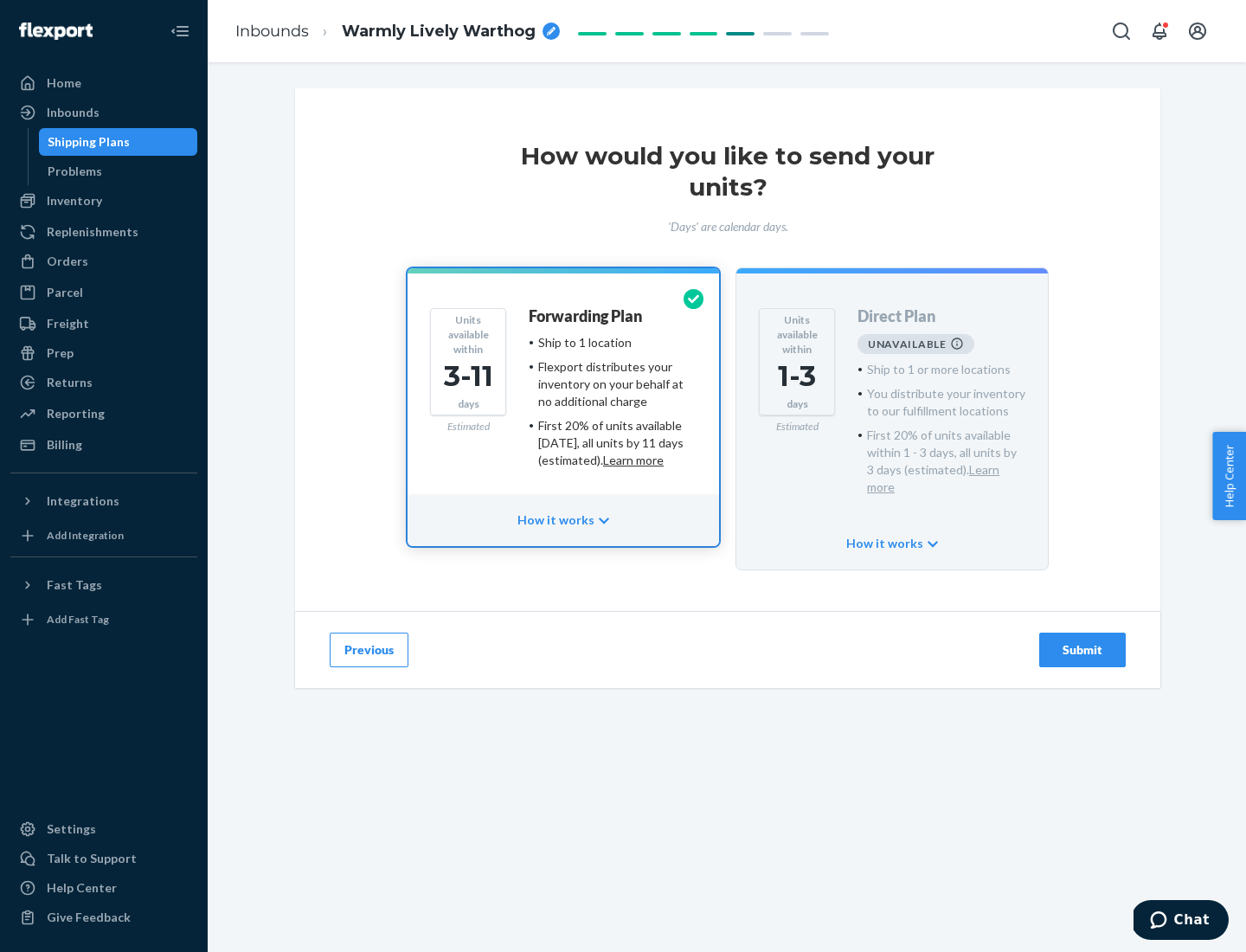
click at [587, 316] on h4 "Forwarding Plan" at bounding box center [585, 317] width 113 height 17
click at [1082, 641] on div "Submit" at bounding box center [1082, 650] width 57 height 17
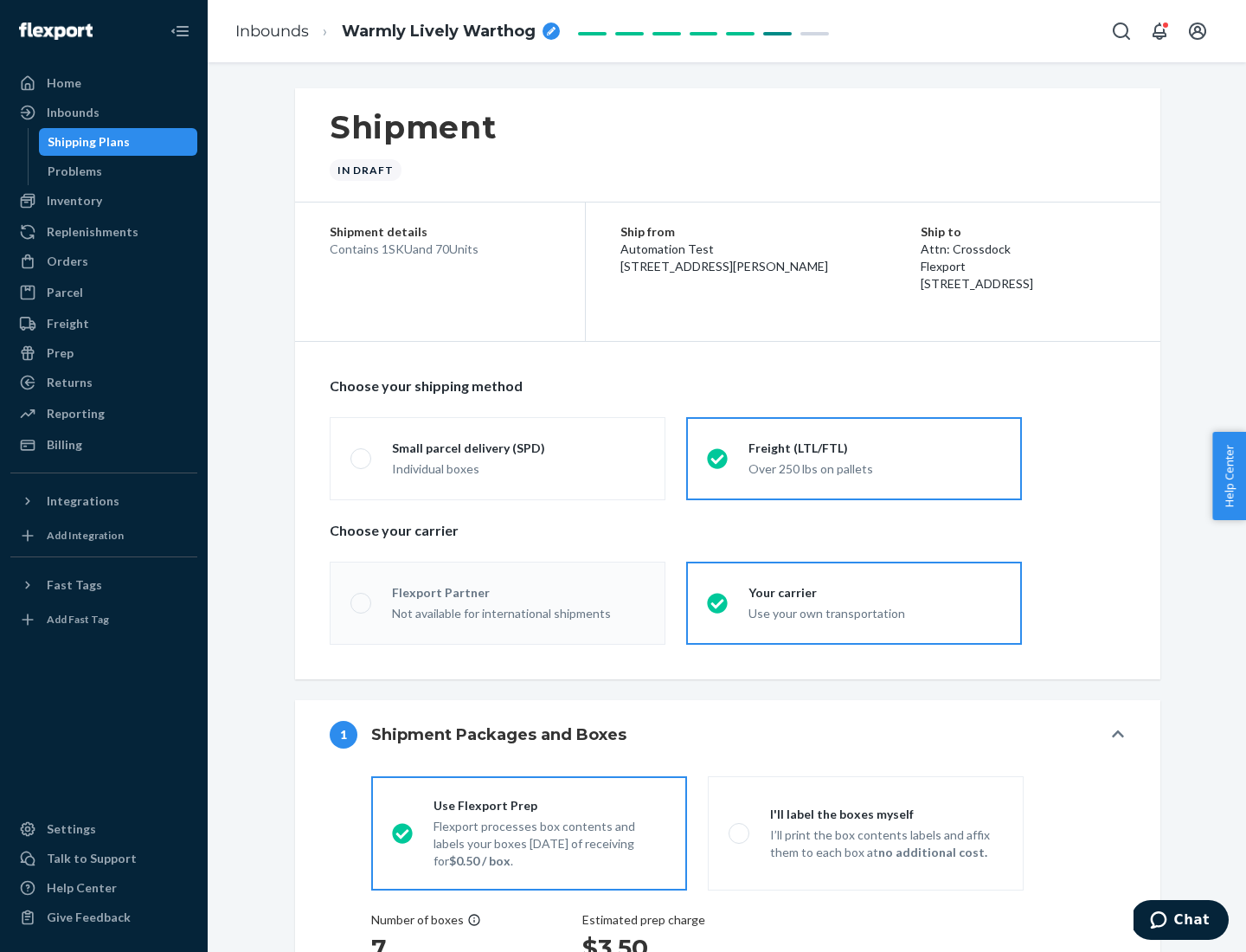
radio input "true"
radio input "false"
radio input "true"
radio input "false"
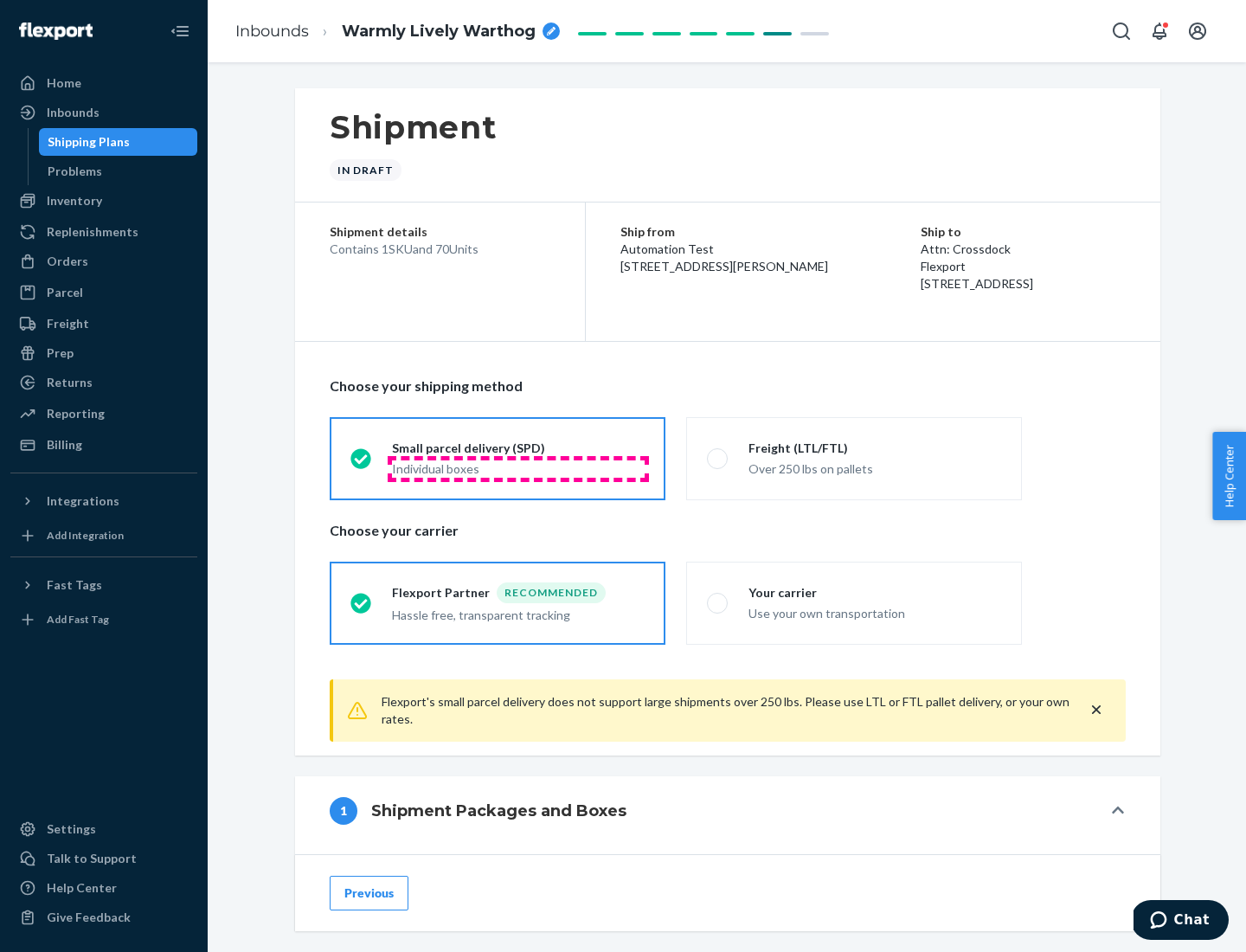
click at [519, 468] on div "Individual boxes" at bounding box center [518, 469] width 253 height 17
click at [362, 463] on input "Small parcel delivery (SPD) Individual boxes" at bounding box center [356, 459] width 12 height 12
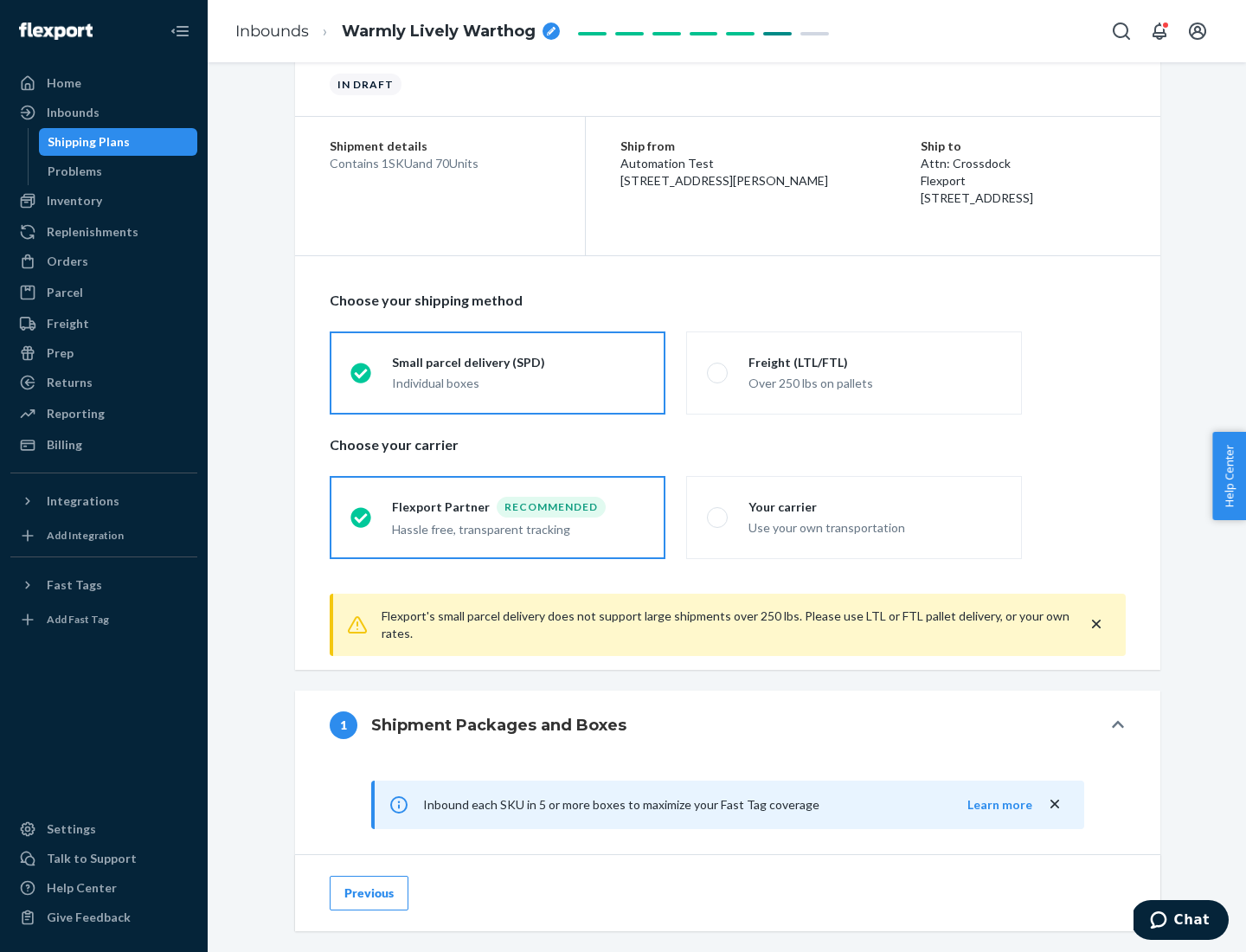
click at [519, 506] on div "Recommended" at bounding box center [551, 506] width 109 height 20
click at [362, 511] on input "Flexport Partner Recommended Hassle free, transparent tracking" at bounding box center [356, 517] width 12 height 12
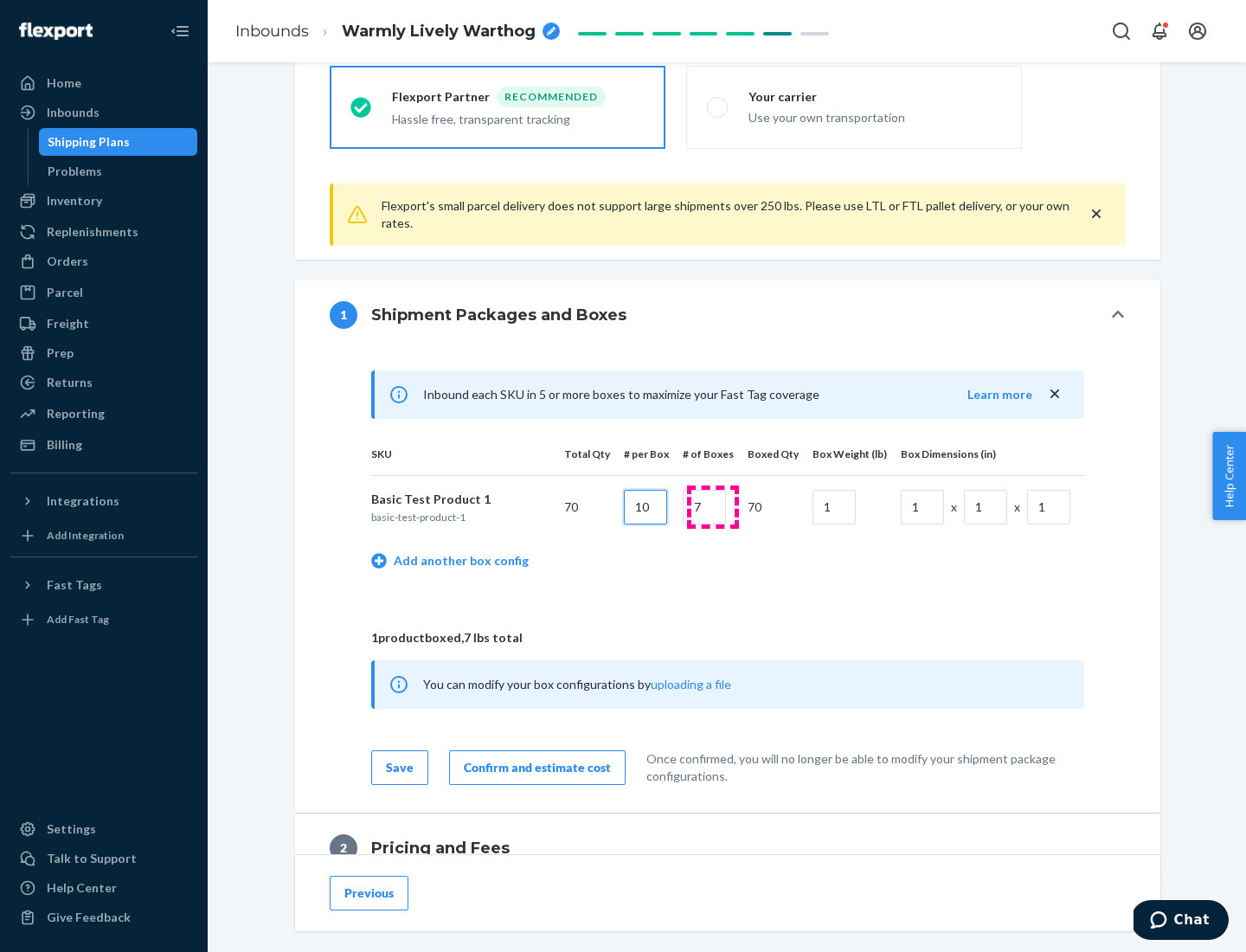
type input "10"
type input "7"
type input "1"
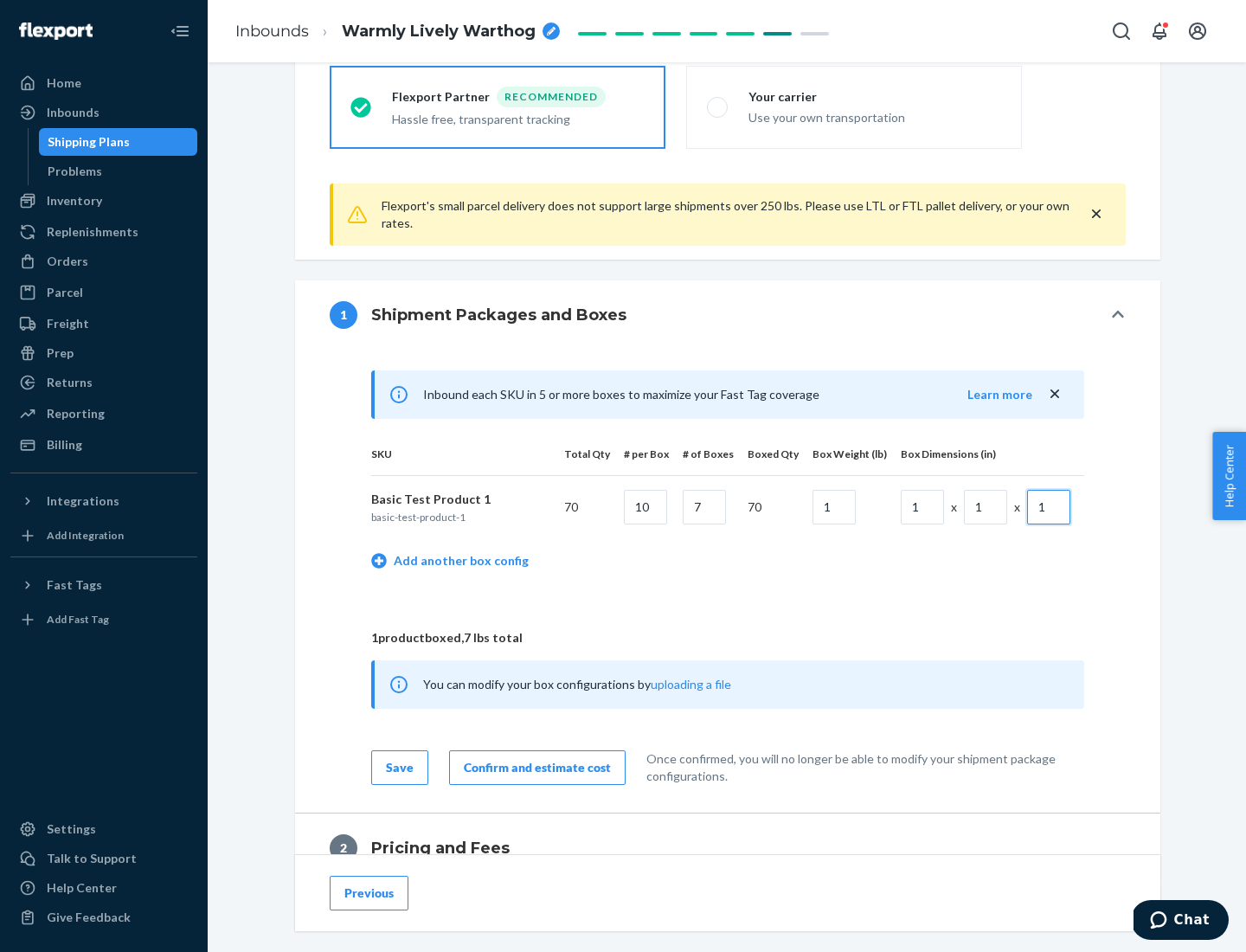
scroll to position [756, 0]
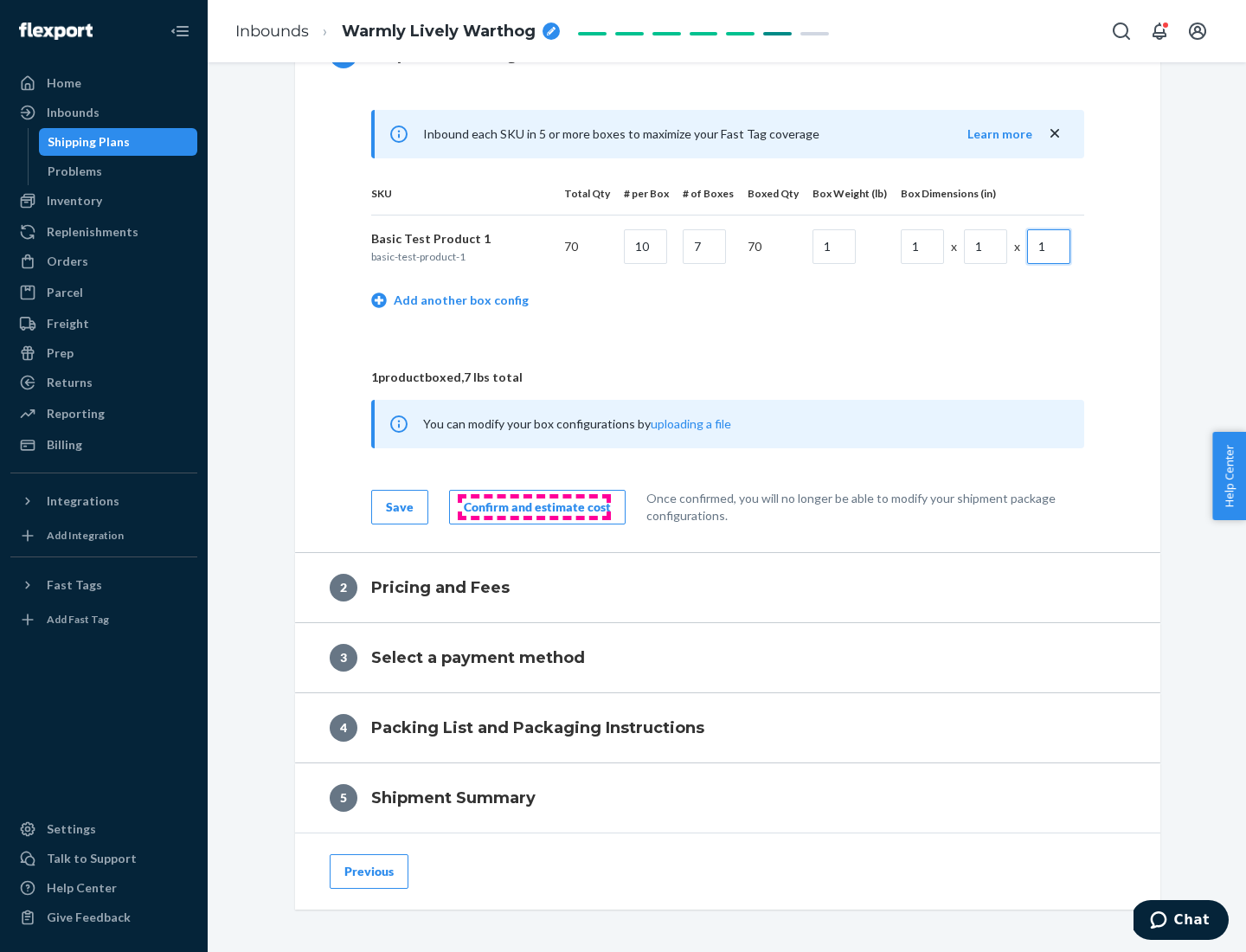
type input "1"
click at [534, 506] on div "Confirm and estimate cost" at bounding box center [537, 507] width 147 height 17
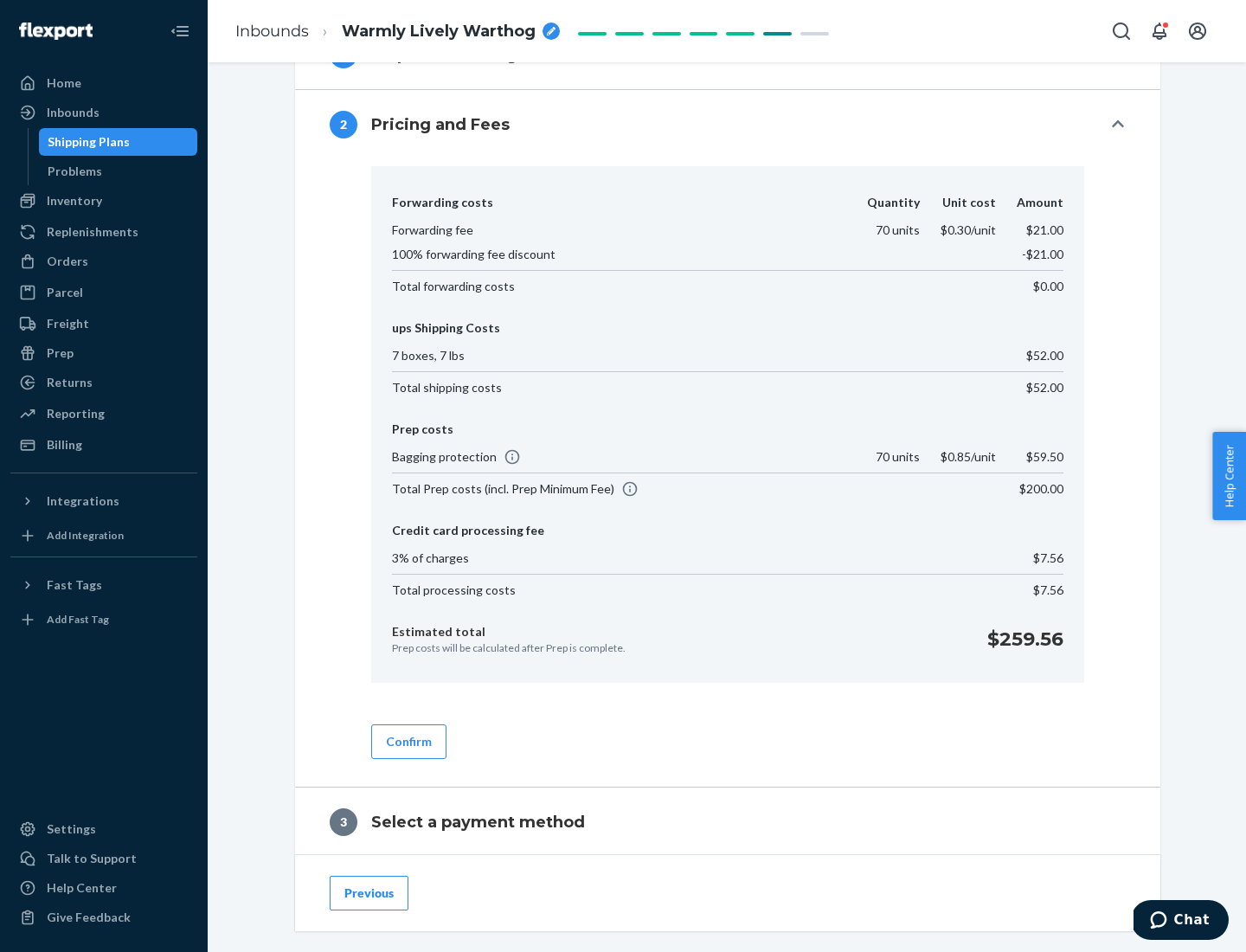
scroll to position [991, 0]
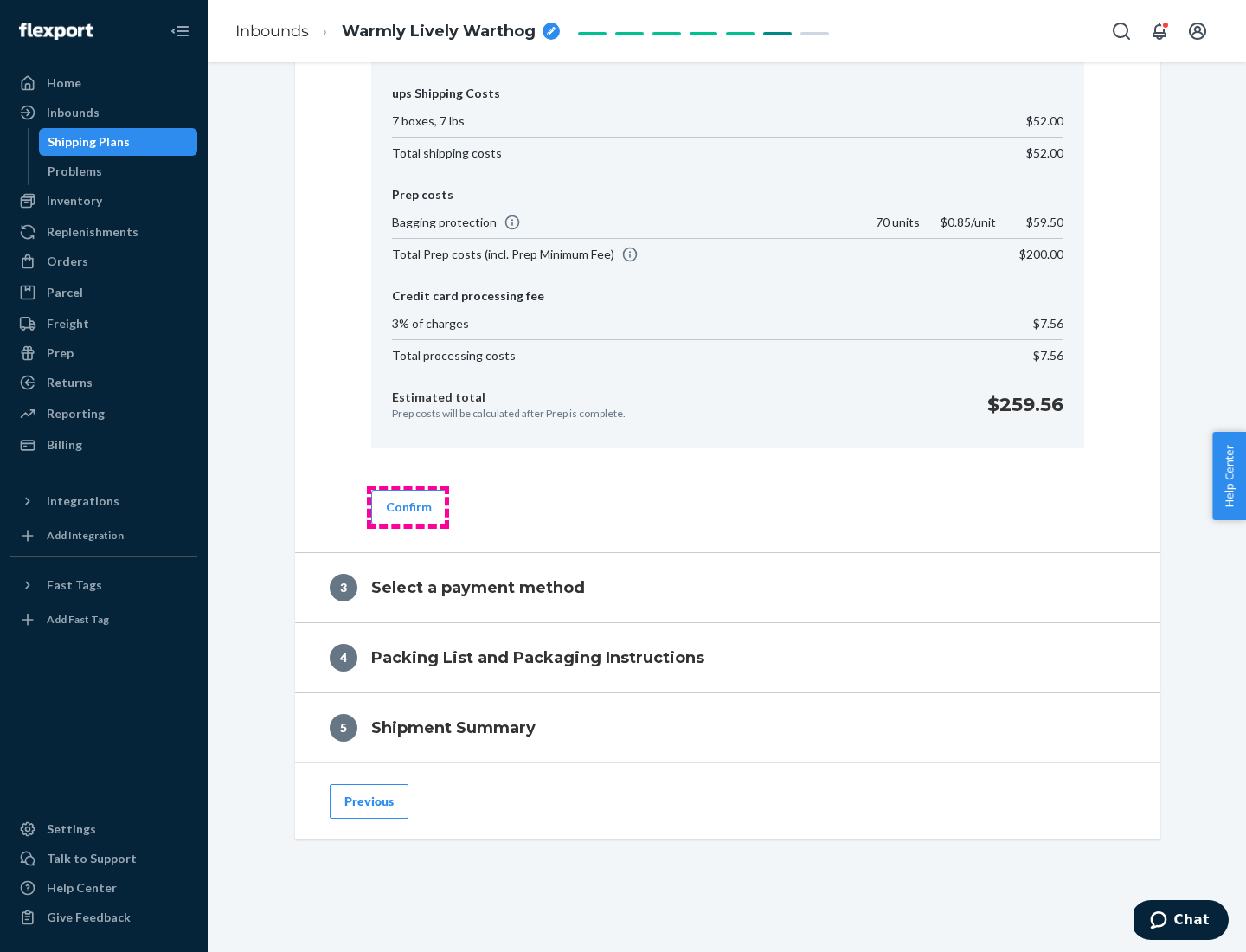
click at [407, 506] on button "Confirm" at bounding box center [409, 507] width 76 height 35
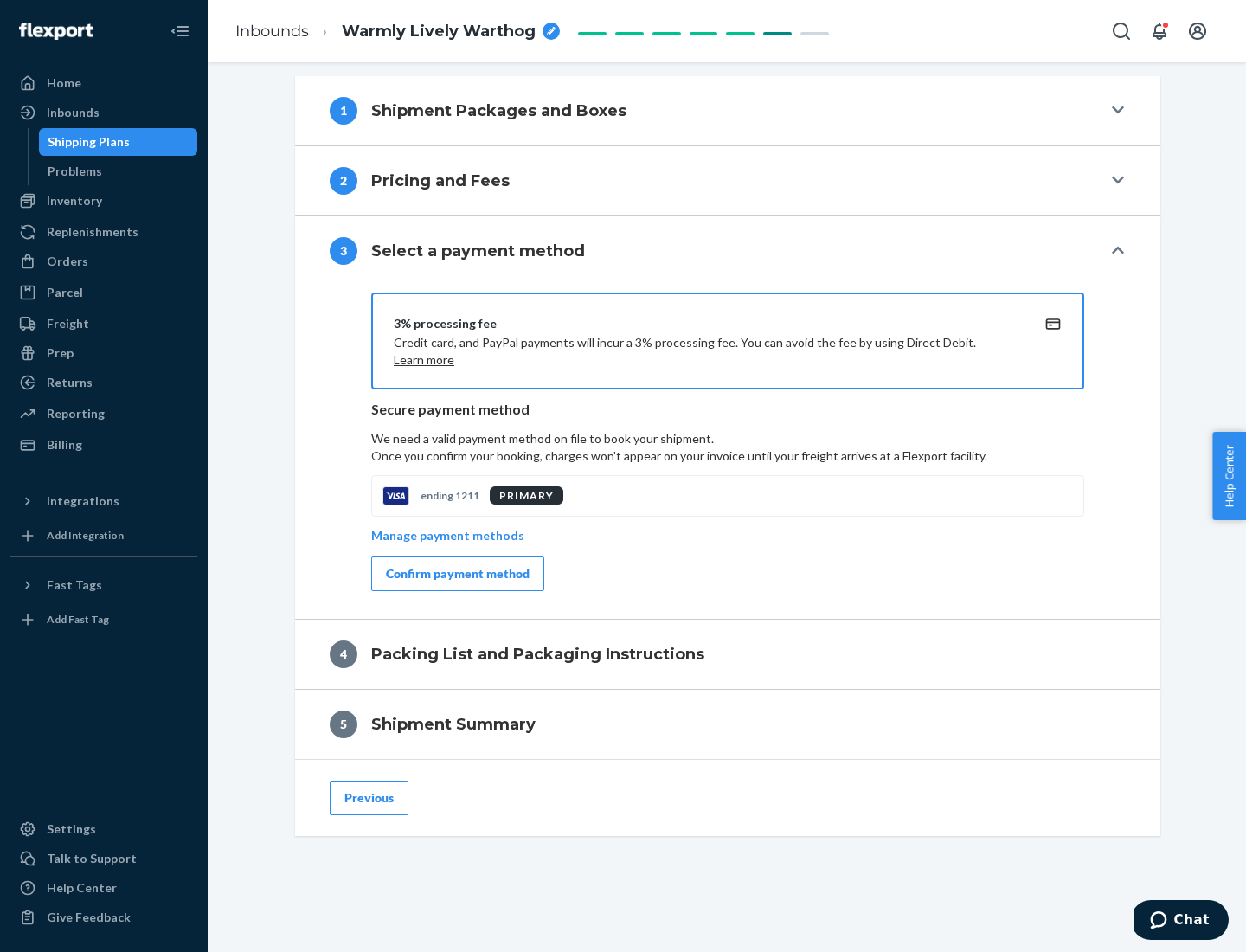
scroll to position [700, 0]
click at [456, 574] on div "Confirm payment method" at bounding box center [458, 574] width 144 height 17
